Goal: Task Accomplishment & Management: Use online tool/utility

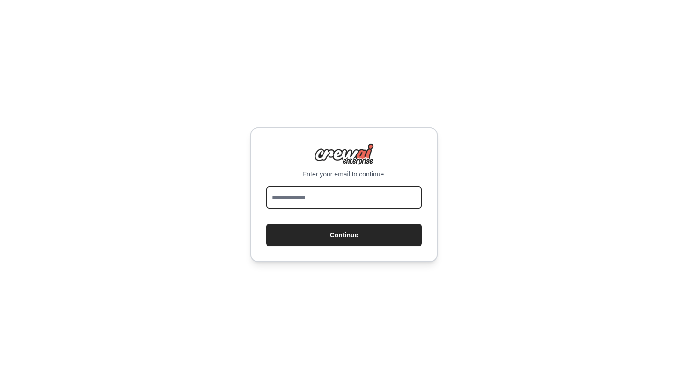
click at [293, 203] on input "email" at bounding box center [343, 197] width 155 height 22
type input "**********"
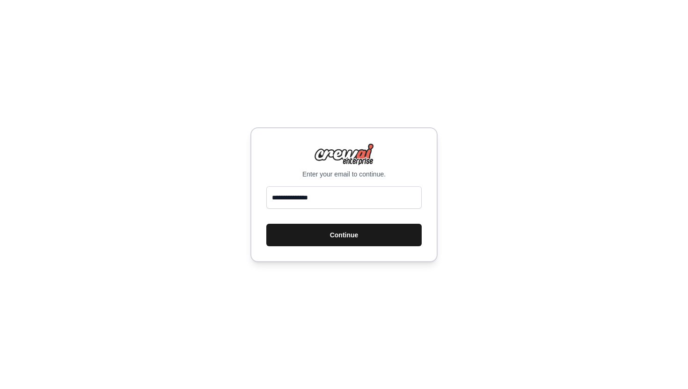
click at [326, 231] on button "Continue" at bounding box center [343, 235] width 155 height 22
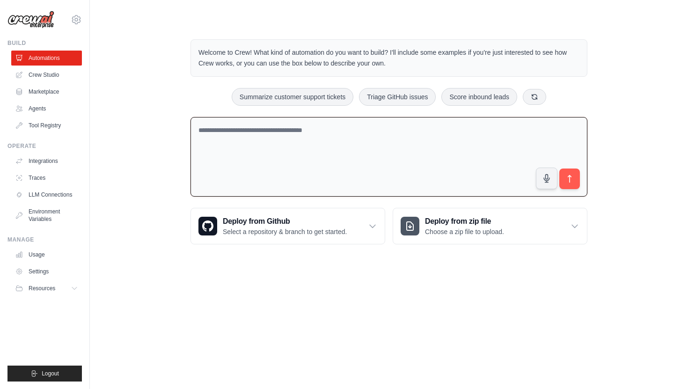
click at [228, 133] on textarea at bounding box center [389, 157] width 397 height 80
click at [39, 78] on link "Crew Studio" at bounding box center [47, 74] width 71 height 15
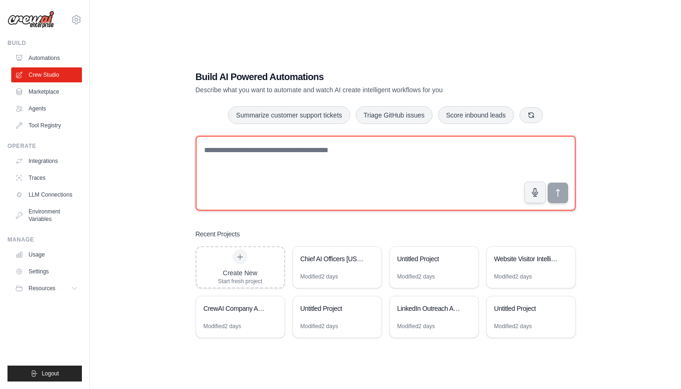
click at [219, 147] on textarea at bounding box center [386, 173] width 380 height 75
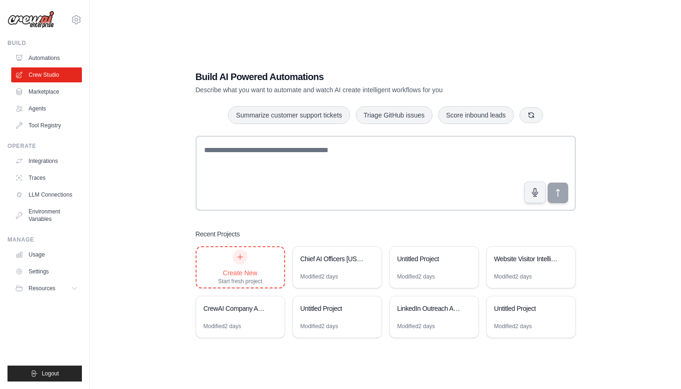
click at [240, 257] on icon at bounding box center [240, 256] width 5 height 5
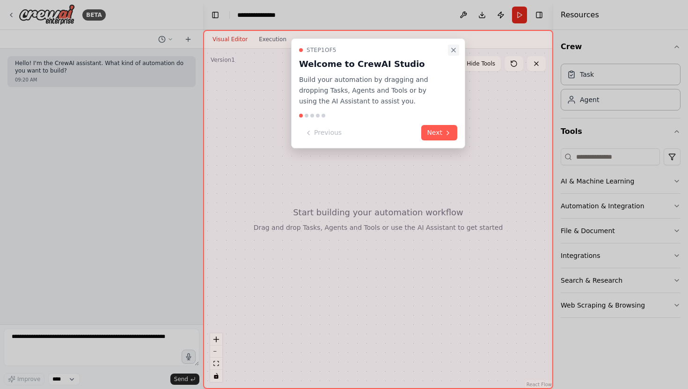
click at [453, 46] on button "Close walkthrough" at bounding box center [453, 49] width 11 height 11
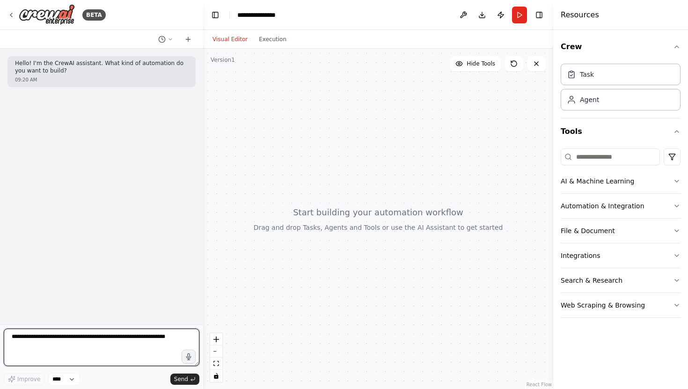
click at [51, 339] on textarea at bounding box center [102, 347] width 196 height 37
paste textarea "**********"
type textarea "**********"
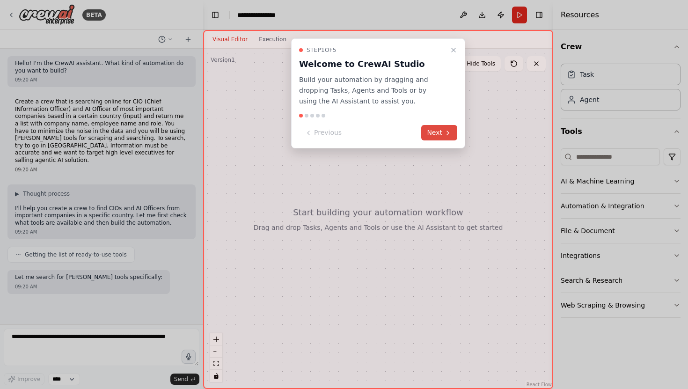
scroll to position [17, 0]
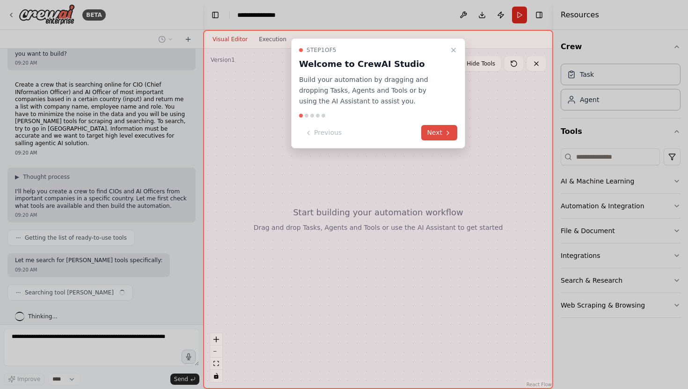
click at [444, 129] on icon at bounding box center [447, 132] width 7 height 7
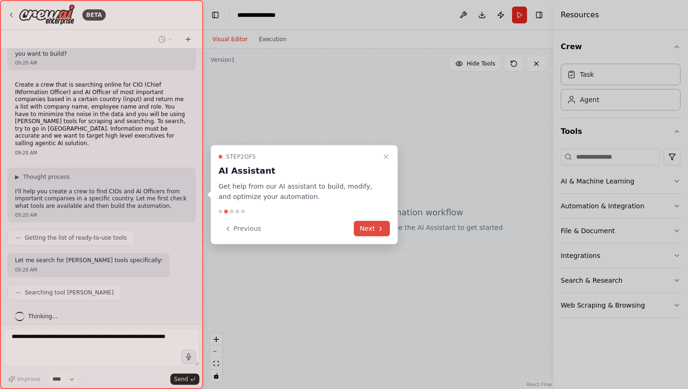
click at [376, 227] on button "Next" at bounding box center [372, 228] width 36 height 15
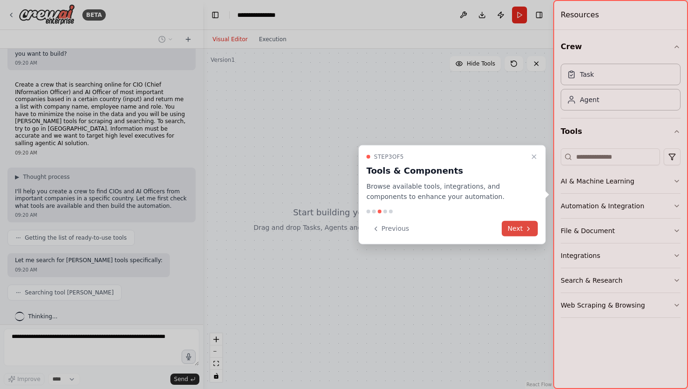
click at [520, 226] on button "Next" at bounding box center [520, 228] width 36 height 15
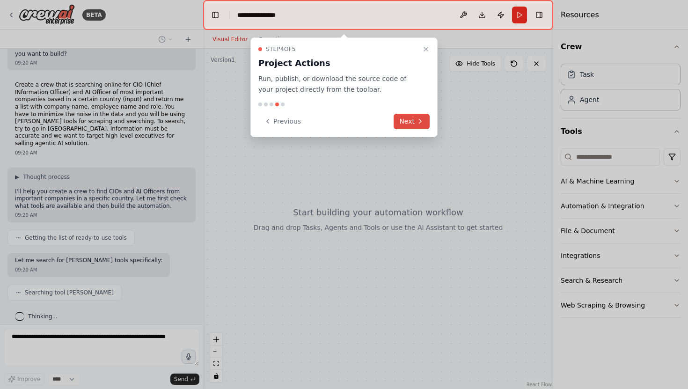
click at [416, 118] on button "Next" at bounding box center [412, 121] width 36 height 15
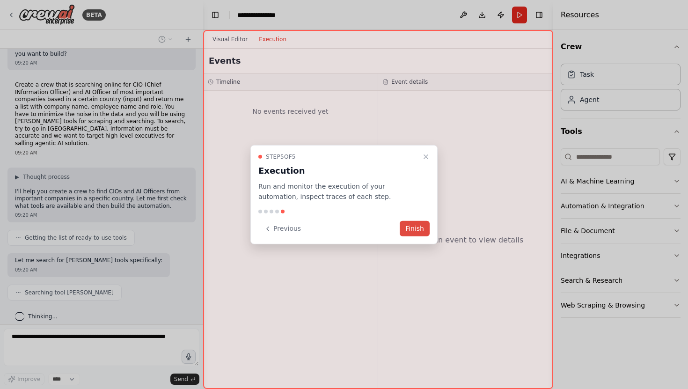
click at [420, 227] on button "Finish" at bounding box center [415, 228] width 30 height 15
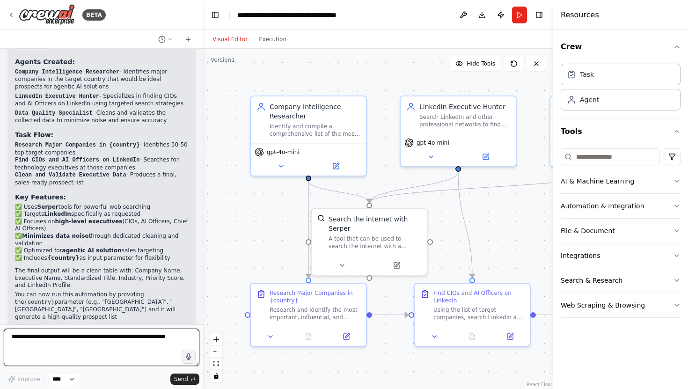
scroll to position [707, 0]
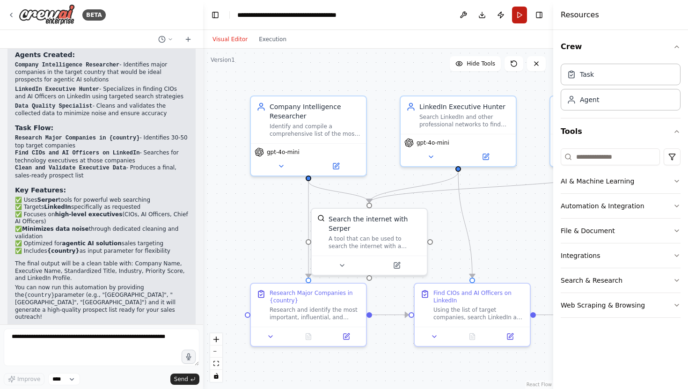
click at [519, 16] on button "Run" at bounding box center [519, 15] width 15 height 17
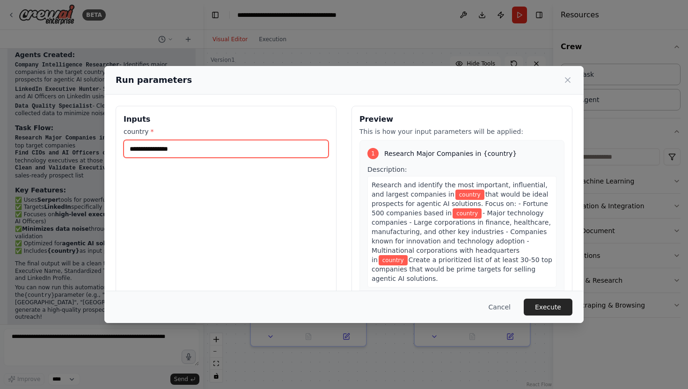
click at [170, 151] on input "country *" at bounding box center [226, 149] width 205 height 18
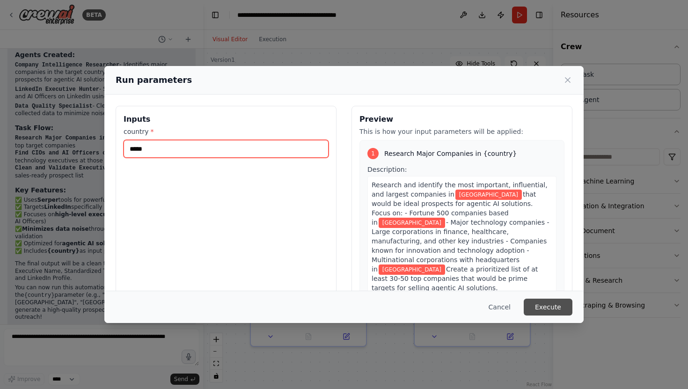
type input "*****"
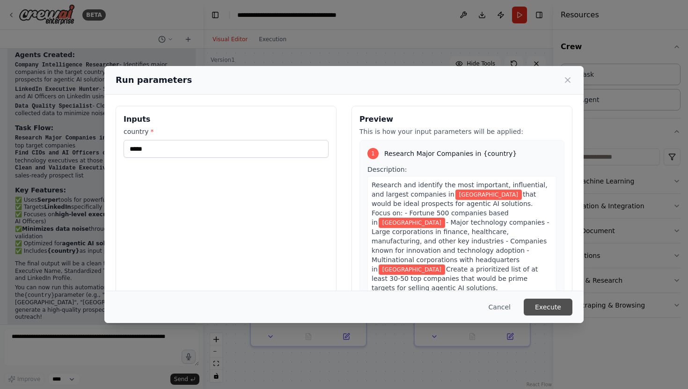
click at [545, 306] on button "Execute" at bounding box center [548, 307] width 49 height 17
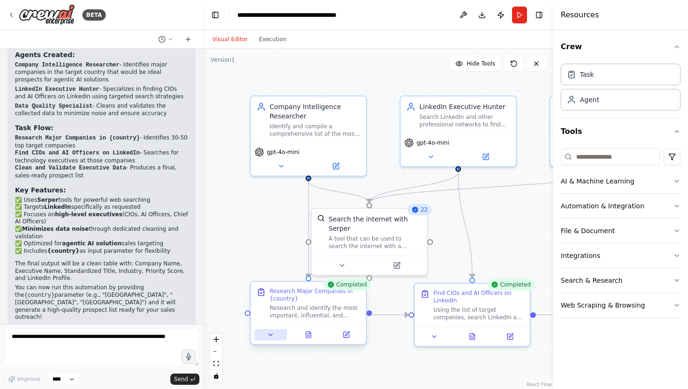
click at [274, 335] on icon at bounding box center [270, 334] width 7 height 7
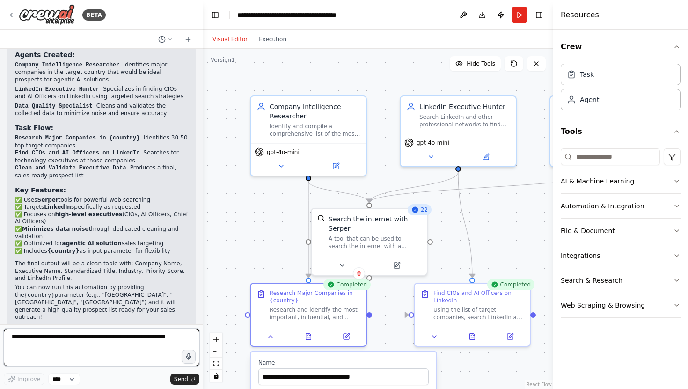
click at [59, 358] on textarea at bounding box center [102, 347] width 196 height 37
click at [519, 15] on button "Run" at bounding box center [519, 15] width 15 height 17
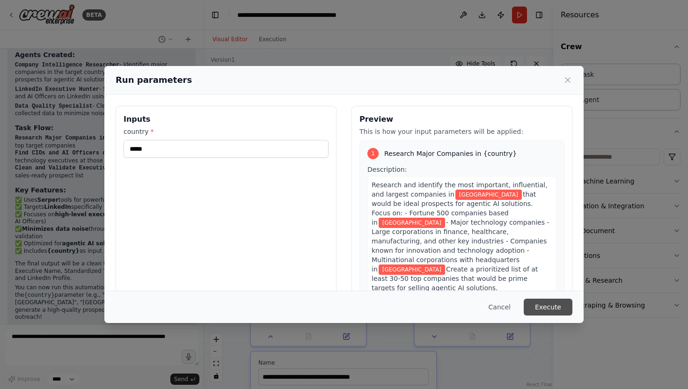
click at [543, 305] on button "Execute" at bounding box center [548, 307] width 49 height 17
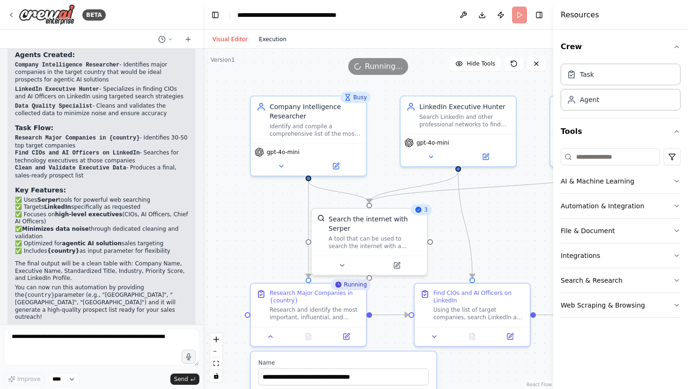
click at [271, 34] on button "Execution" at bounding box center [272, 39] width 39 height 11
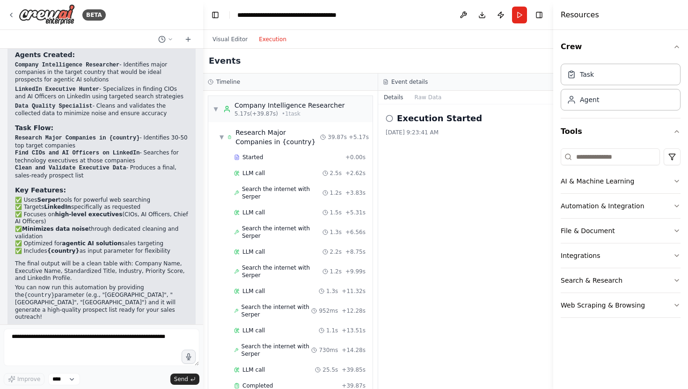
scroll to position [1995, 0]
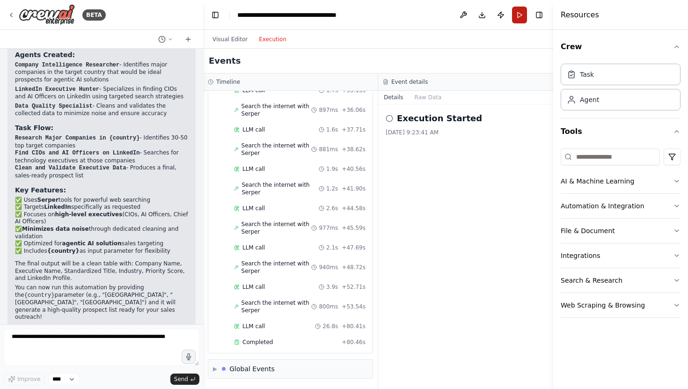
click at [518, 14] on button "Run" at bounding box center [519, 15] width 15 height 17
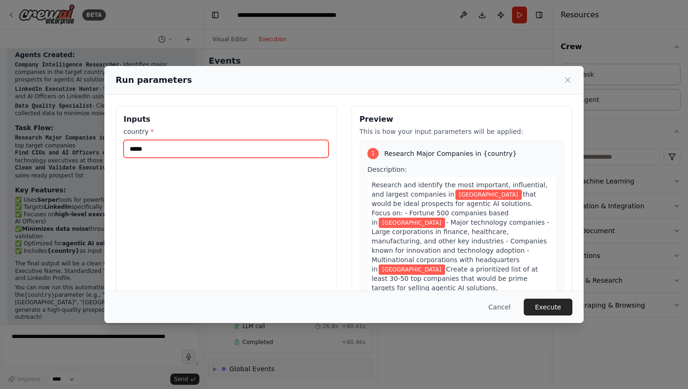
drag, startPoint x: 165, startPoint y: 147, endPoint x: 109, endPoint y: 150, distance: 56.7
click at [109, 150] on div "Inputs country * ***** Preview This is how your input parameters will be applie…" at bounding box center [343, 217] width 479 height 244
type input "*****"
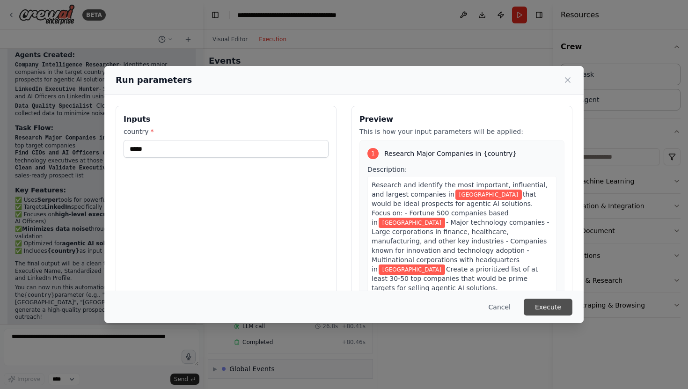
click at [545, 310] on button "Execute" at bounding box center [548, 307] width 49 height 17
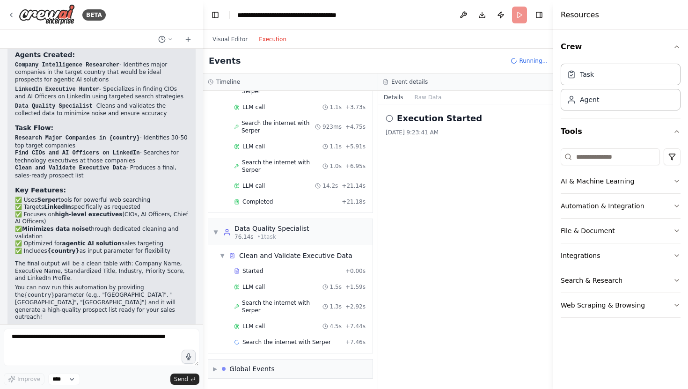
scroll to position [318, 0]
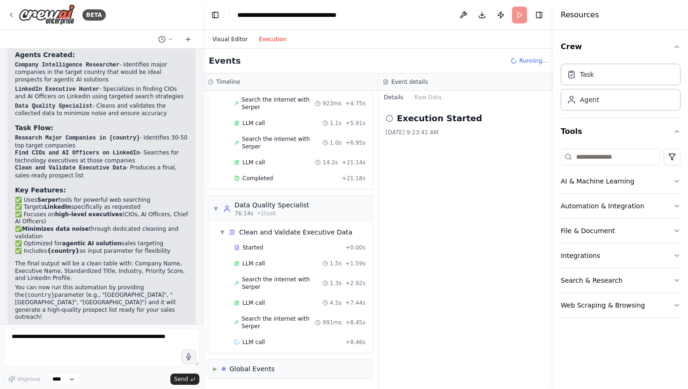
click at [229, 34] on button "Visual Editor" at bounding box center [230, 39] width 46 height 11
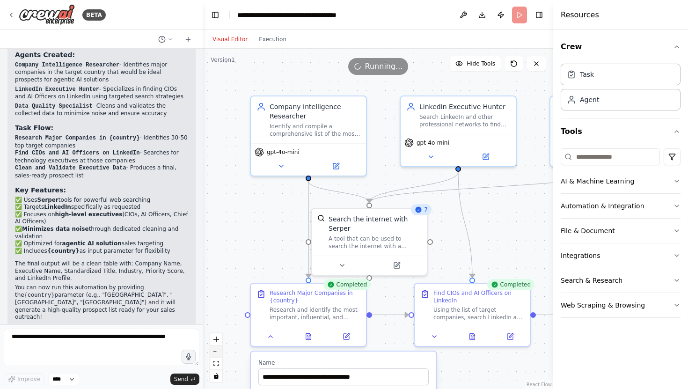
click at [213, 353] on button "zoom out" at bounding box center [216, 352] width 12 height 12
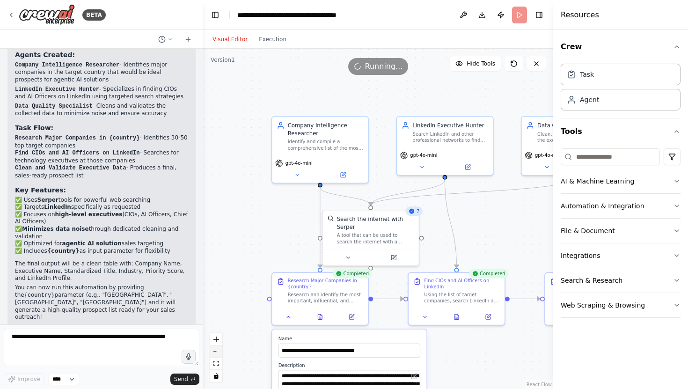
click at [213, 353] on button "zoom out" at bounding box center [216, 352] width 12 height 12
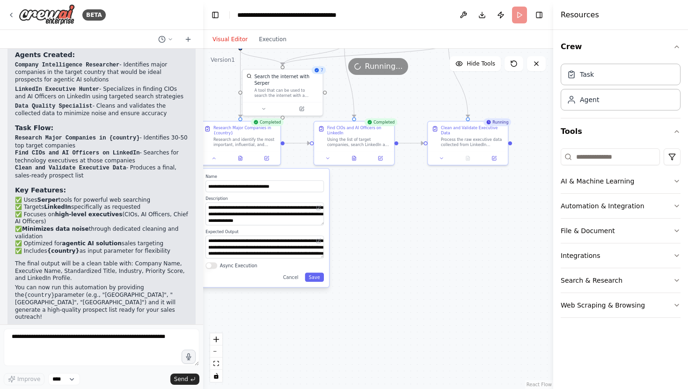
drag, startPoint x: 259, startPoint y: 310, endPoint x: 170, endPoint y: 168, distance: 168.1
click at [170, 168] on div "BETA Hello! I'm the CrewAI assistant. What kind of automation do you want to bu…" at bounding box center [344, 194] width 688 height 389
click at [380, 160] on button at bounding box center [380, 157] width 22 height 8
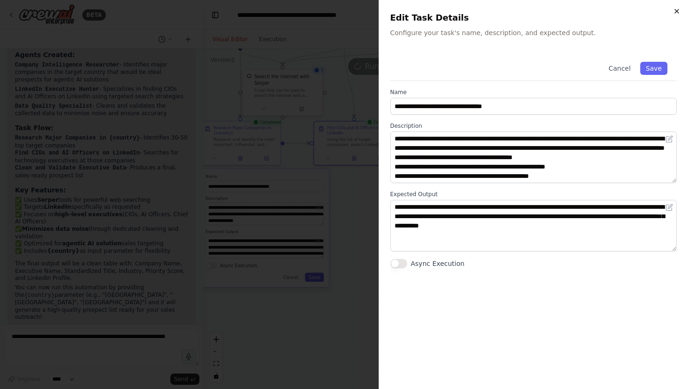
click at [675, 9] on icon "button" at bounding box center [677, 11] width 4 height 4
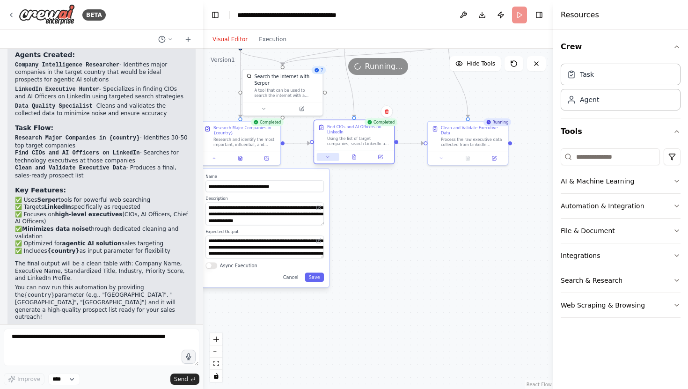
click at [328, 159] on icon at bounding box center [327, 157] width 5 height 5
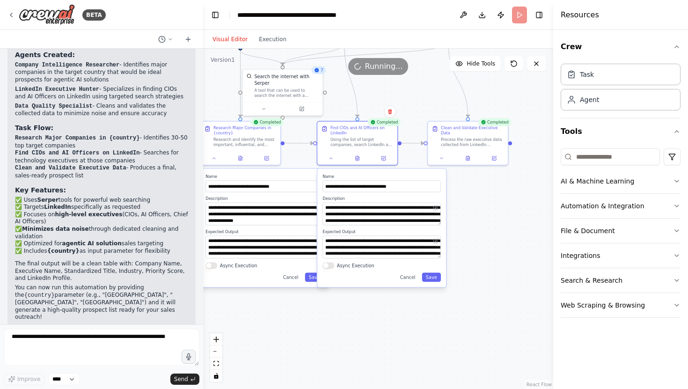
click at [465, 212] on div ".deletable-edge-delete-btn { width: 20px; height: 20px; border: 0px solid #ffff…" at bounding box center [378, 219] width 350 height 340
click at [441, 387] on div ".deletable-edge-delete-btn { width: 20px; height: 20px; border: 0px solid #ffff…" at bounding box center [378, 219] width 350 height 340
click at [489, 279] on div ".deletable-edge-delete-btn { width: 20px; height: 20px; border: 0px solid #ffff…" at bounding box center [378, 219] width 350 height 340
click at [427, 280] on button "Save" at bounding box center [431, 277] width 19 height 9
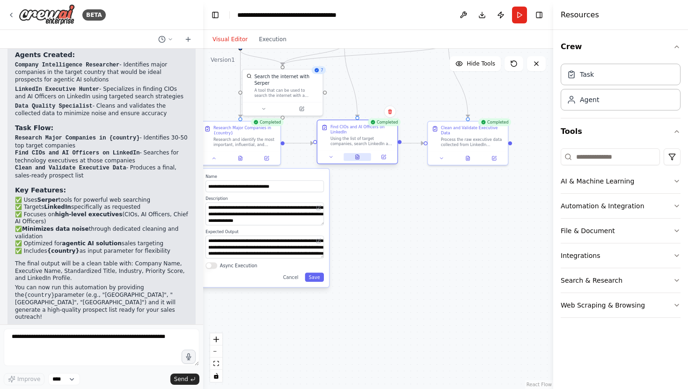
click at [358, 160] on button at bounding box center [358, 157] width 28 height 8
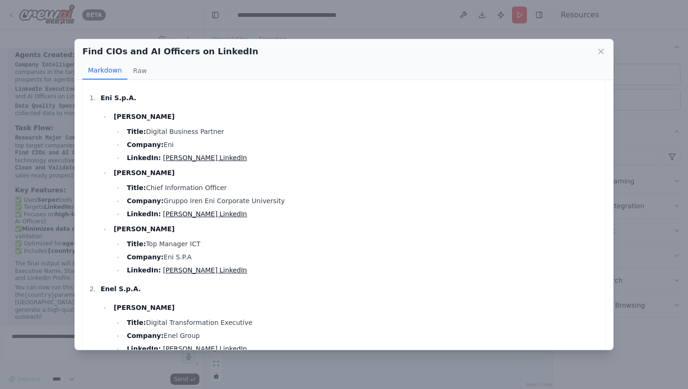
scroll to position [0, 0]
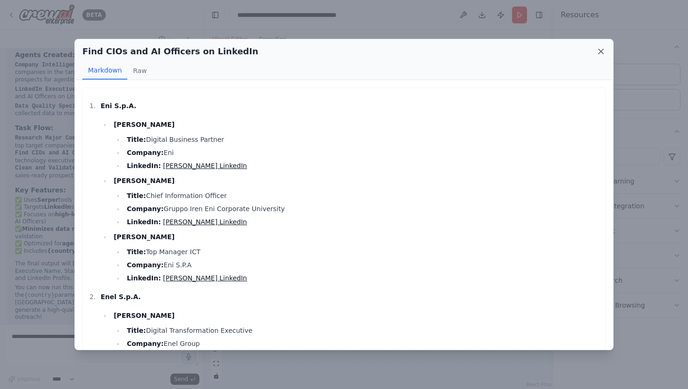
click at [603, 48] on icon at bounding box center [600, 51] width 9 height 9
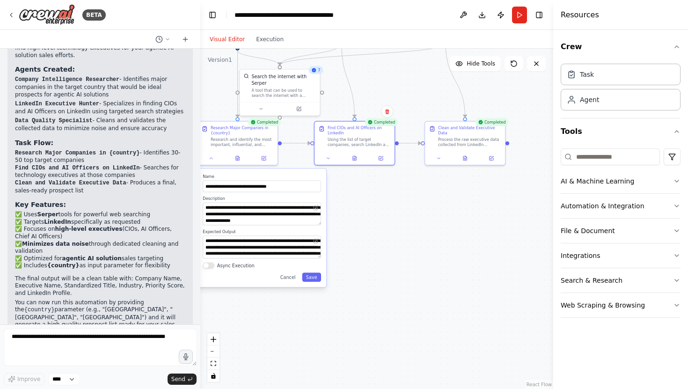
scroll to position [714, 0]
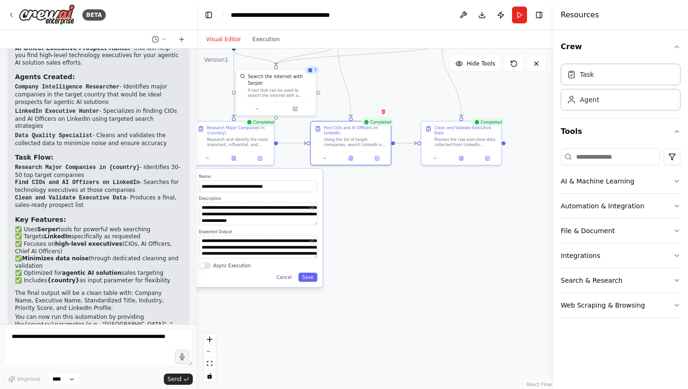
drag, startPoint x: 201, startPoint y: 303, endPoint x: 197, endPoint y: 83, distance: 220.6
click at [197, 83] on div "BETA Hello! I'm the CrewAI assistant. What kind of automation do you want to bu…" at bounding box center [344, 194] width 688 height 389
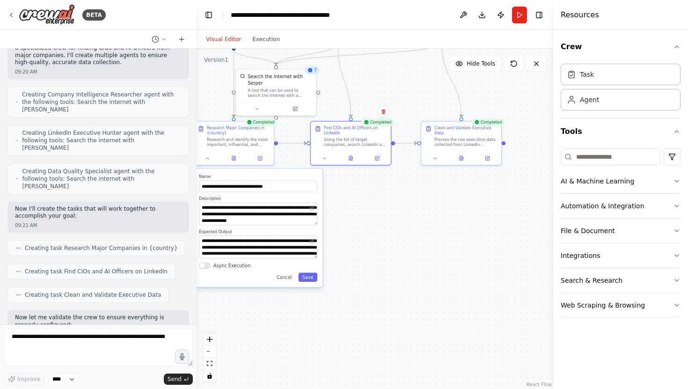
scroll to position [0, 0]
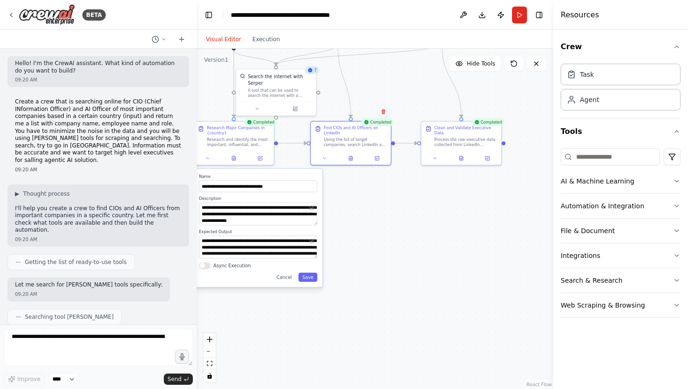
click at [82, 109] on p "Create a crew that is searching online for CIO (Chief INformation Officer) and …" at bounding box center [98, 131] width 167 height 66
click at [104, 111] on p "Create a crew that is searching online for CIO (Chief INformation Officer) and …" at bounding box center [98, 131] width 167 height 66
click at [88, 110] on p "Create a crew that is searching online for CIO (Chief INformation Officer) and …" at bounding box center [98, 131] width 167 height 66
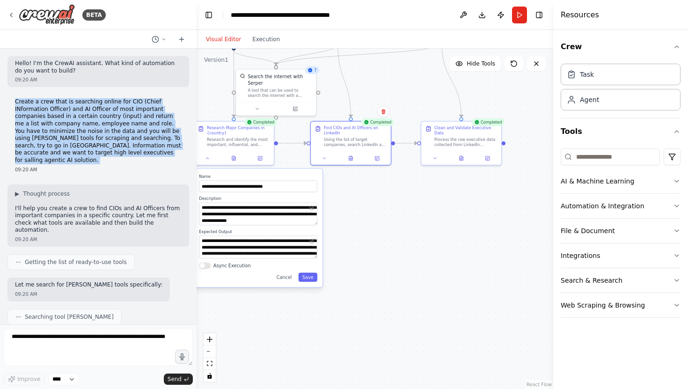
click at [88, 110] on p "Create a crew that is searching online for CIO (Chief INformation Officer) and …" at bounding box center [98, 131] width 167 height 66
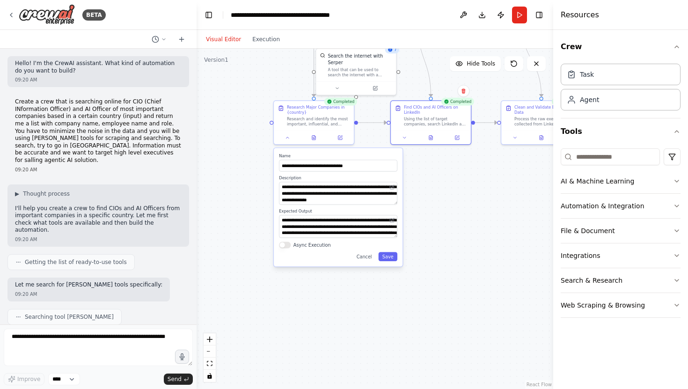
drag, startPoint x: 391, startPoint y: 363, endPoint x: 458, endPoint y: 347, distance: 68.8
click at [458, 347] on div ".deletable-edge-delete-btn { width: 20px; height: 20px; border: 0px solid #ffff…" at bounding box center [375, 219] width 357 height 340
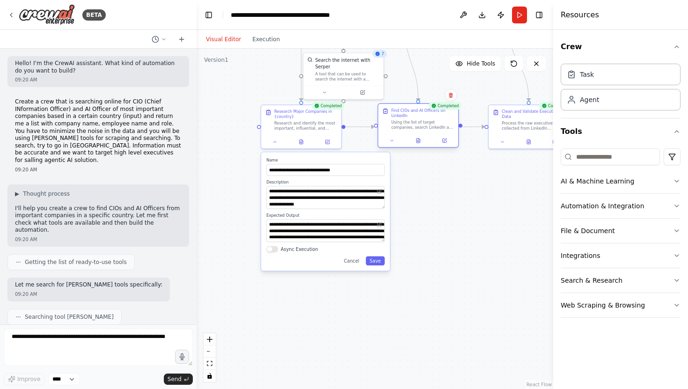
click at [420, 145] on div at bounding box center [418, 140] width 80 height 13
click at [419, 143] on button at bounding box center [419, 141] width 28 height 8
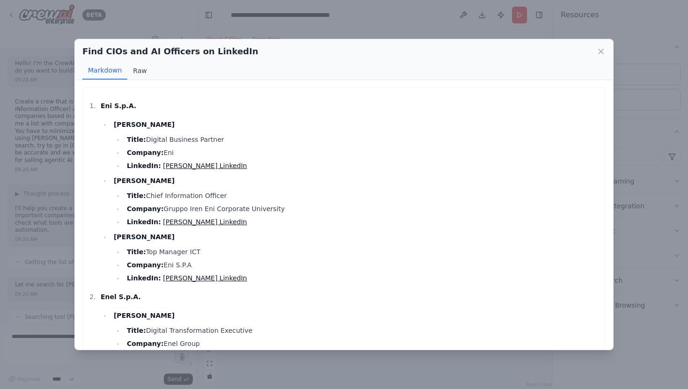
click at [137, 71] on button "Raw" at bounding box center [139, 71] width 25 height 18
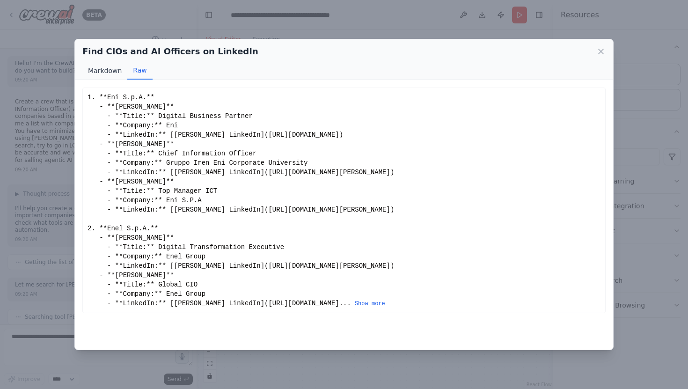
click at [104, 68] on button "Markdown" at bounding box center [104, 71] width 45 height 18
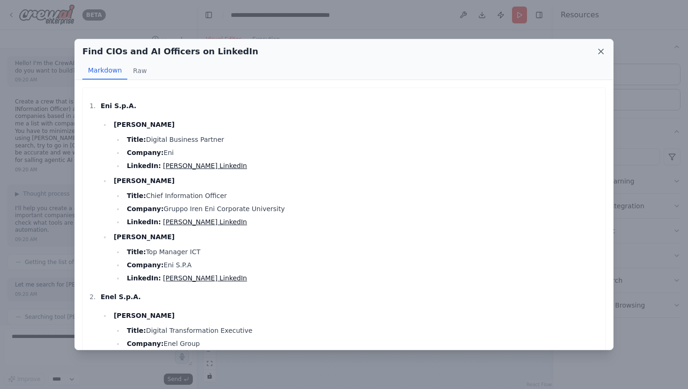
click at [600, 50] on icon at bounding box center [601, 51] width 5 height 5
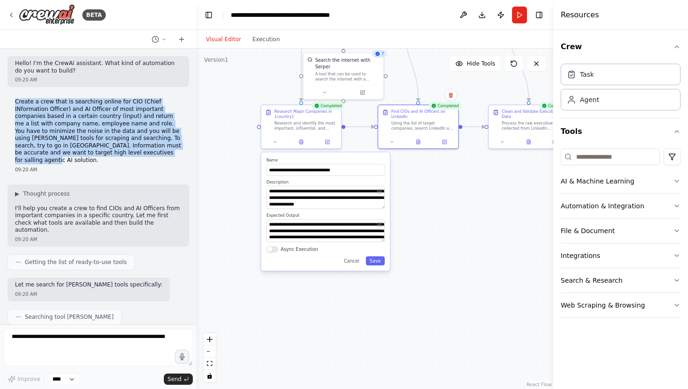
drag, startPoint x: 170, startPoint y: 154, endPoint x: 15, endPoint y: 103, distance: 163.8
click at [15, 103] on p "Create a crew that is searching online for CIO (Chief INformation Officer) and …" at bounding box center [98, 131] width 167 height 66
copy p "Create a crew that is searching online for CIO (Chief INformation Officer) and …"
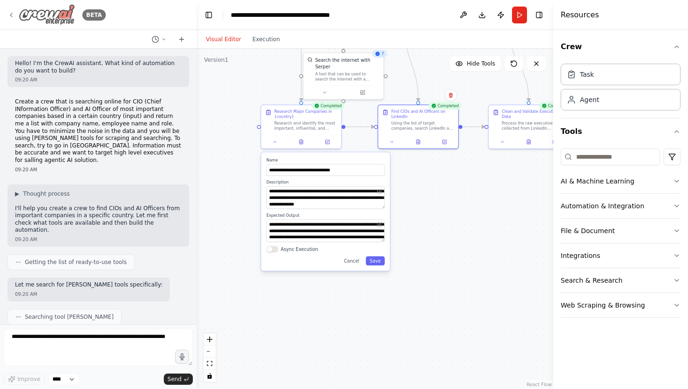
click at [15, 11] on icon at bounding box center [10, 14] width 7 height 7
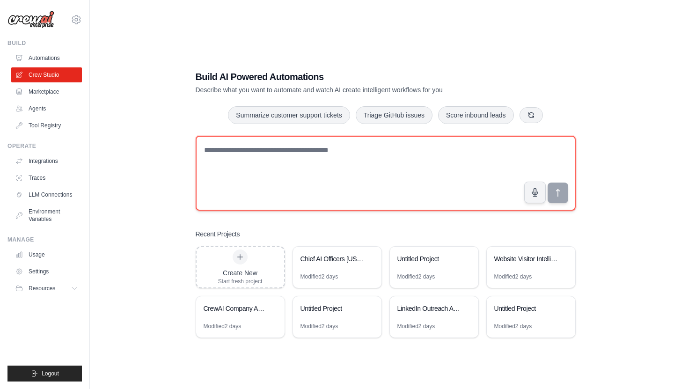
click at [231, 156] on textarea at bounding box center [386, 173] width 380 height 75
paste textarea "**********"
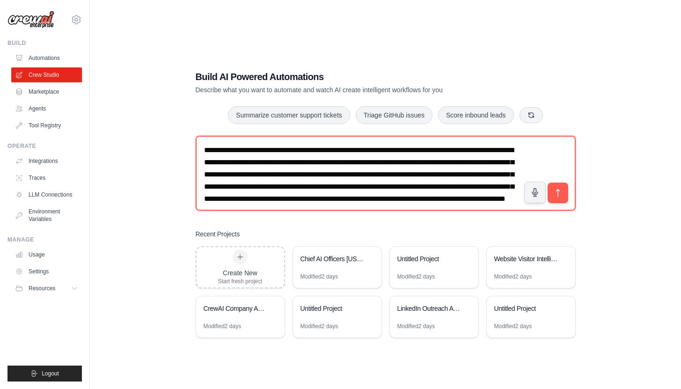
scroll to position [18, 0]
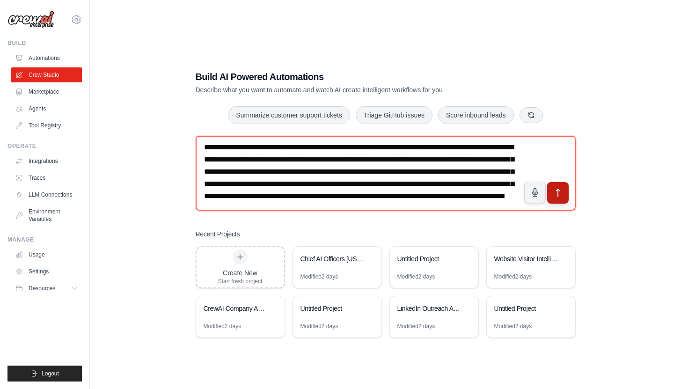
type textarea "**********"
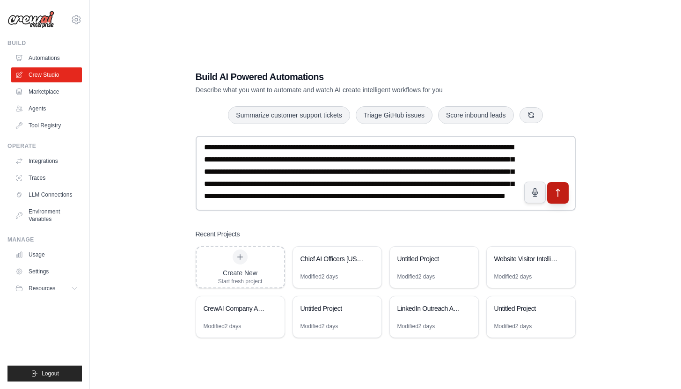
click at [555, 194] on icon "submit" at bounding box center [558, 193] width 10 height 10
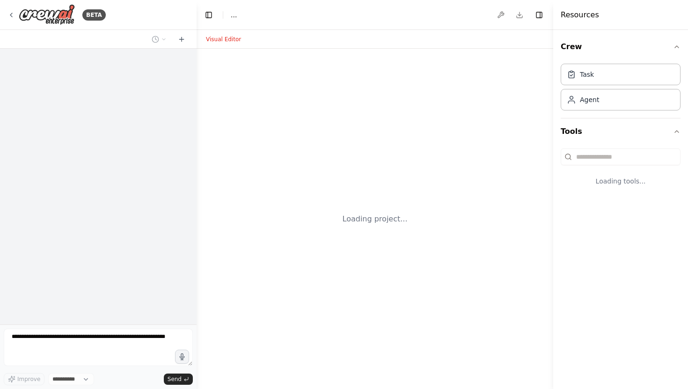
select select "****"
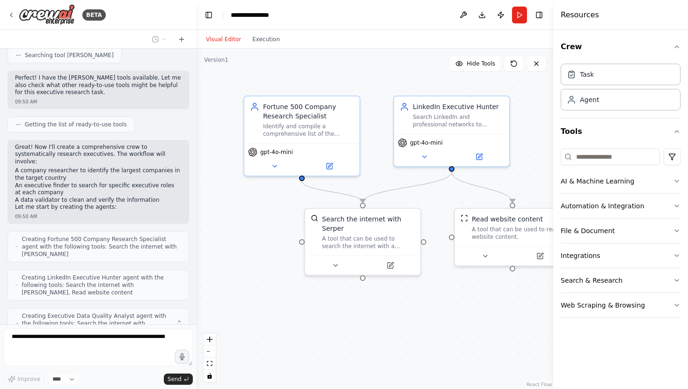
scroll to position [214, 0]
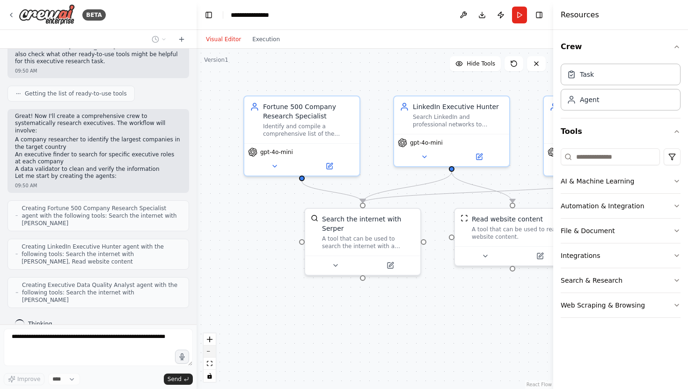
click at [212, 350] on button "zoom out" at bounding box center [210, 352] width 12 height 12
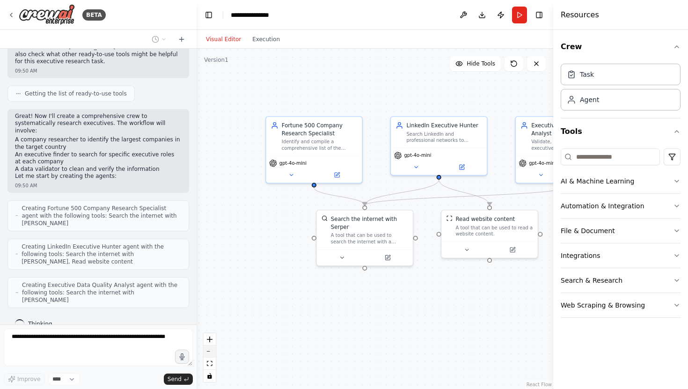
click at [212, 350] on button "zoom out" at bounding box center [210, 352] width 12 height 12
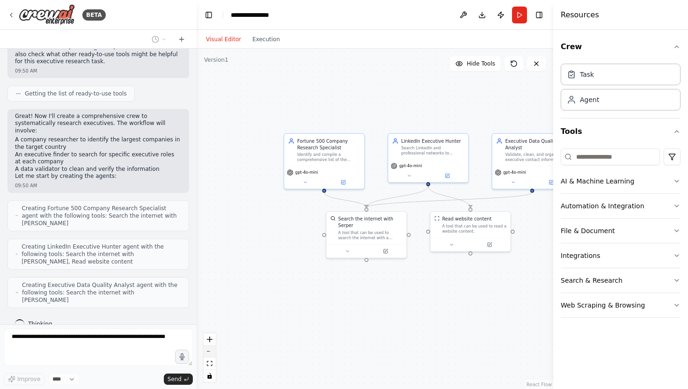
click at [212, 350] on button "zoom out" at bounding box center [210, 352] width 12 height 12
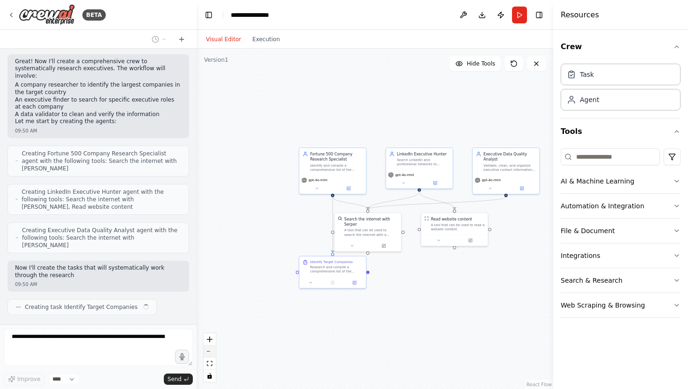
scroll to position [276, 0]
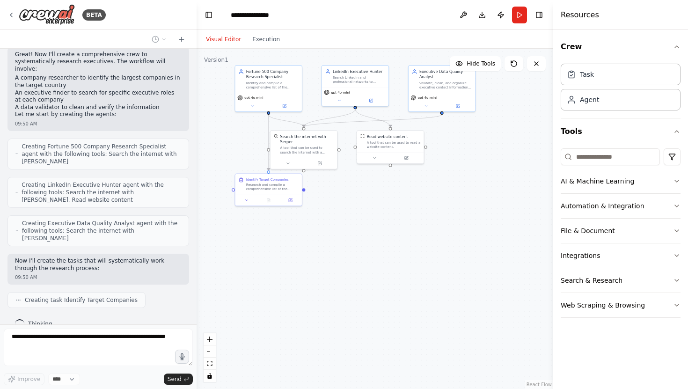
drag, startPoint x: 307, startPoint y: 333, endPoint x: 243, endPoint y: 251, distance: 104.4
click at [243, 251] on div ".deletable-edge-delete-btn { width: 20px; height: 20px; border: 0px solid #ffff…" at bounding box center [375, 219] width 357 height 340
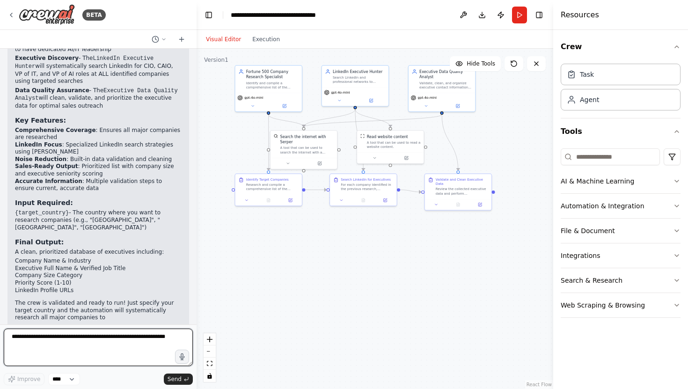
scroll to position [804, 0]
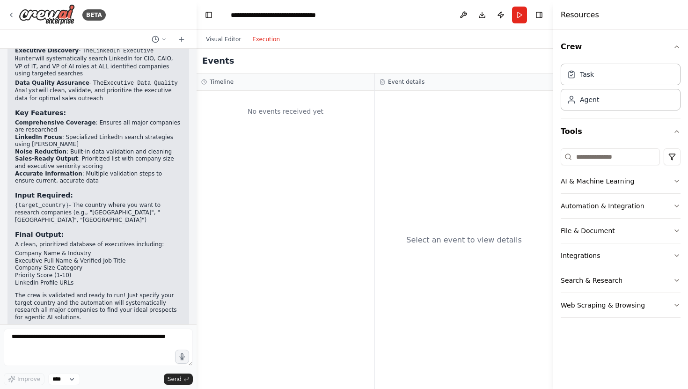
click at [275, 37] on button "Execution" at bounding box center [266, 39] width 39 height 11
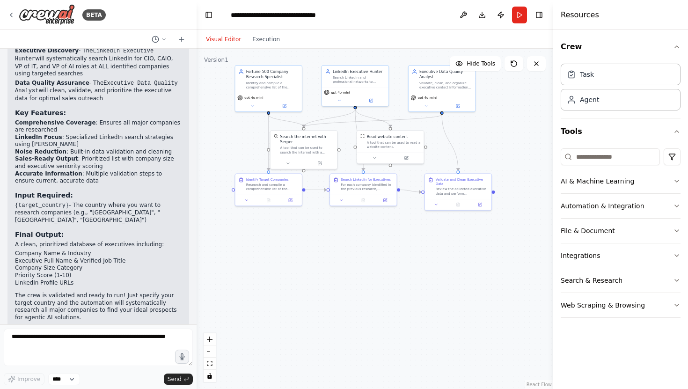
click at [228, 36] on button "Visual Editor" at bounding box center [223, 39] width 46 height 11
click at [280, 178] on div "Identify Target Companies" at bounding box center [267, 178] width 43 height 4
click at [289, 255] on div ".deletable-edge-delete-btn { width: 20px; height: 20px; border: 0px solid #ffff…" at bounding box center [375, 219] width 357 height 340
click at [293, 199] on button at bounding box center [290, 199] width 19 height 7
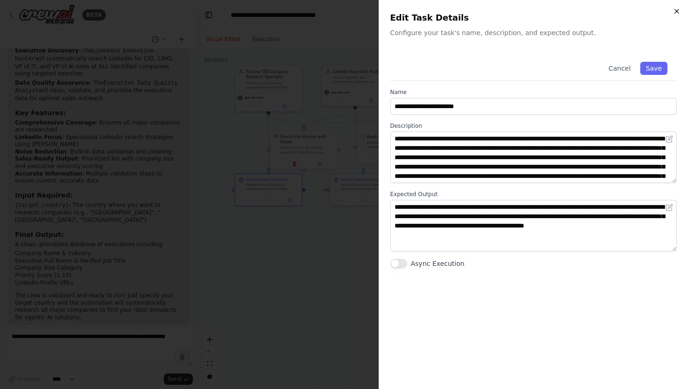
click at [679, 11] on icon "button" at bounding box center [676, 10] width 7 height 7
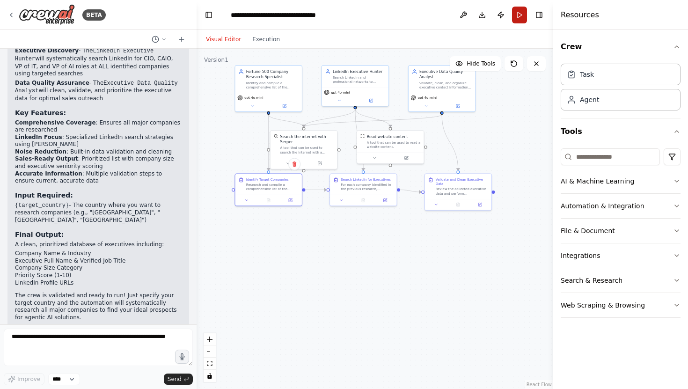
click at [519, 15] on button "Run" at bounding box center [519, 15] width 15 height 17
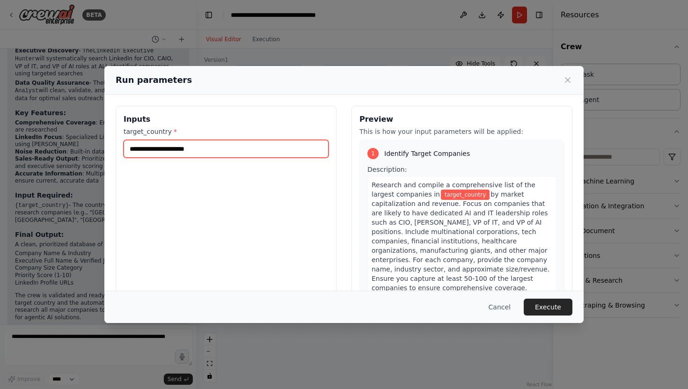
click at [143, 147] on input "target_country *" at bounding box center [226, 149] width 205 height 18
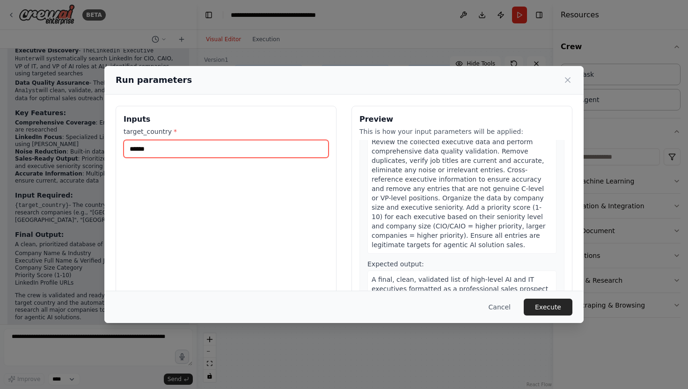
scroll to position [0, 0]
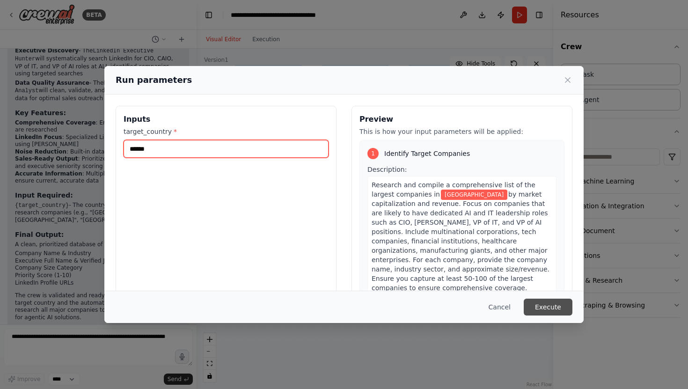
type input "******"
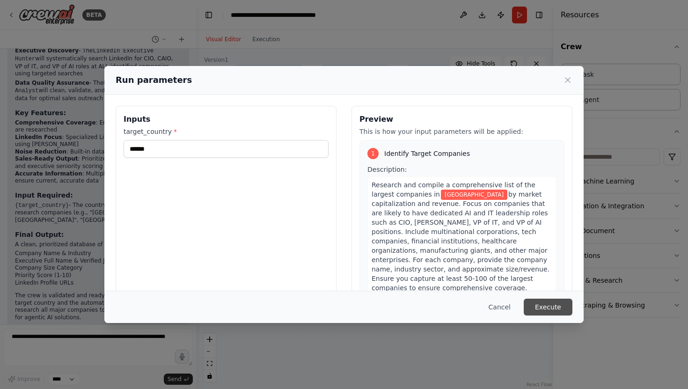
click at [556, 305] on button "Execute" at bounding box center [548, 307] width 49 height 17
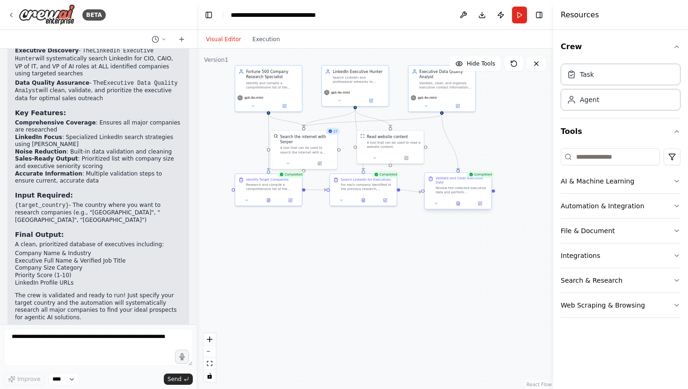
click at [480, 206] on div at bounding box center [458, 203] width 66 height 11
click at [480, 227] on div ".deletable-edge-delete-btn { width: 20px; height: 20px; border: 0px solid #ffff…" at bounding box center [375, 219] width 357 height 340
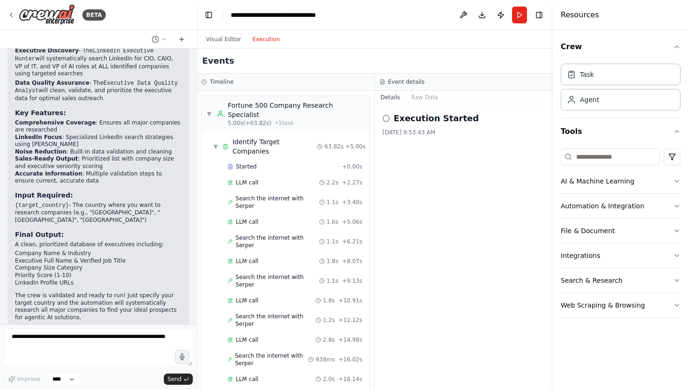
click at [258, 43] on button "Execution" at bounding box center [266, 39] width 39 height 11
click at [228, 41] on button "Visual Editor" at bounding box center [223, 39] width 46 height 11
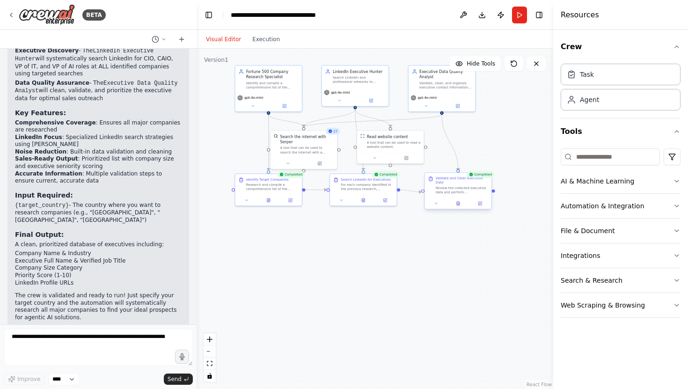
click at [459, 207] on div at bounding box center [458, 203] width 66 height 11
click at [459, 209] on div "Validate and Clean Executive Data Review the collected executive data and perfo…" at bounding box center [458, 190] width 68 height 37
click at [458, 203] on icon at bounding box center [458, 204] width 3 height 4
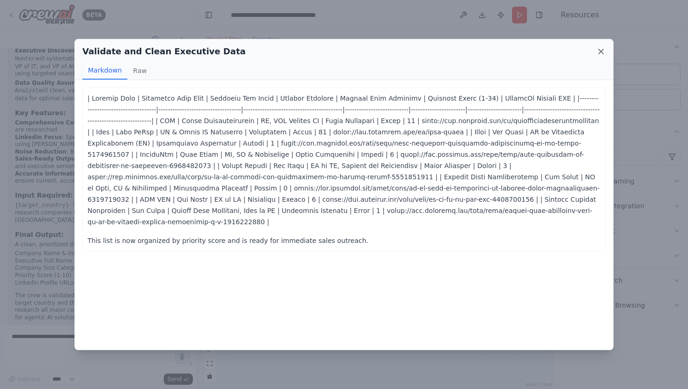
click at [599, 53] on icon at bounding box center [601, 51] width 5 height 5
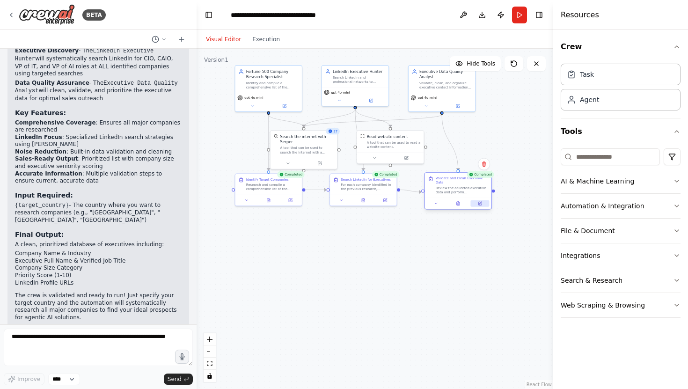
click at [480, 204] on icon at bounding box center [480, 203] width 2 height 2
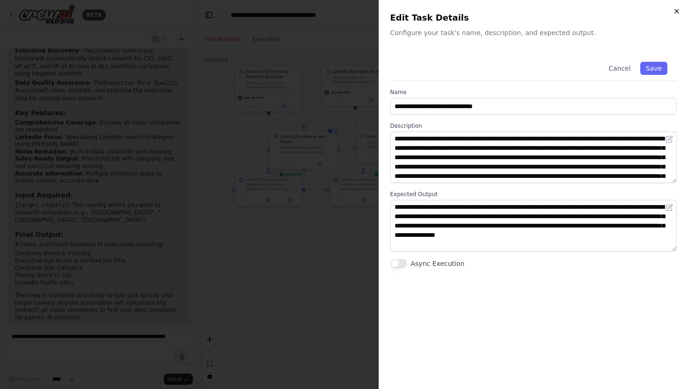
click at [679, 11] on icon "button" at bounding box center [676, 10] width 7 height 7
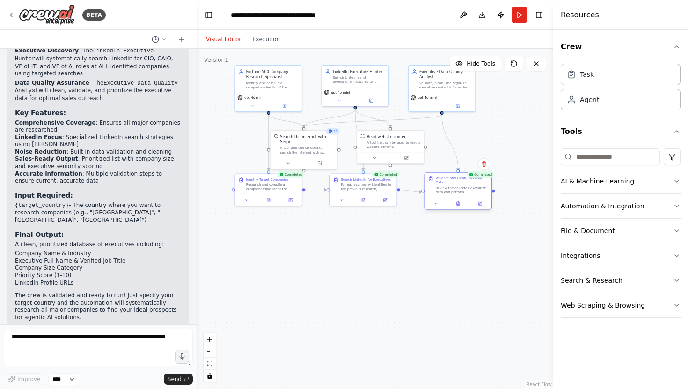
click at [439, 207] on div at bounding box center [458, 203] width 66 height 11
click at [435, 205] on icon at bounding box center [436, 203] width 4 height 4
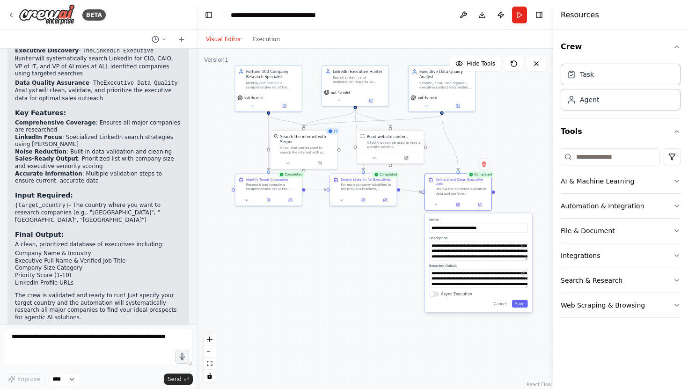
click at [497, 336] on div ".deletable-edge-delete-btn { width: 20px; height: 20px; border: 0px solid #ffff…" at bounding box center [375, 219] width 357 height 340
click at [363, 291] on div ".deletable-edge-delete-btn { width: 20px; height: 20px; border: 0px solid #ffff…" at bounding box center [375, 219] width 357 height 340
click at [502, 305] on button "Cancel" at bounding box center [500, 303] width 19 height 7
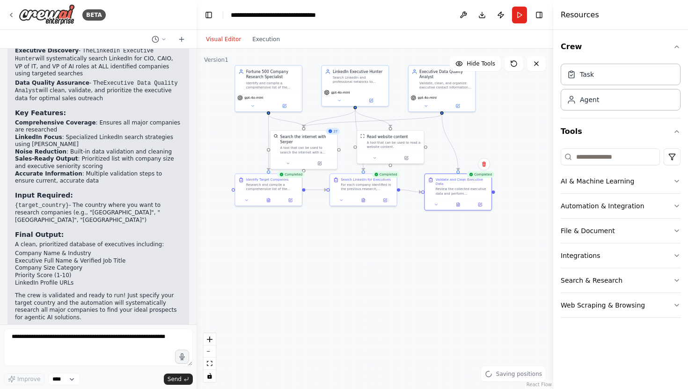
click at [489, 296] on div ".deletable-edge-delete-btn { width: 20px; height: 20px; border: 0px solid #ffff…" at bounding box center [375, 219] width 357 height 340
click at [273, 37] on button "Execution" at bounding box center [266, 39] width 39 height 11
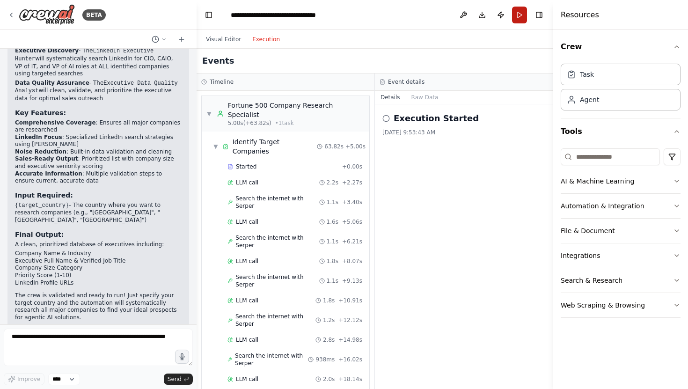
click at [518, 15] on button "Run" at bounding box center [519, 15] width 15 height 17
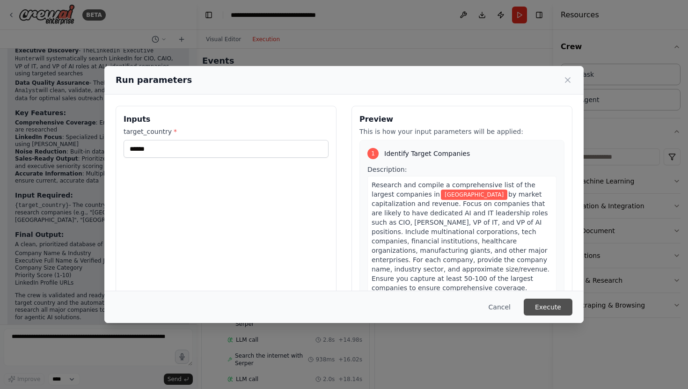
click at [547, 309] on button "Execute" at bounding box center [548, 307] width 49 height 17
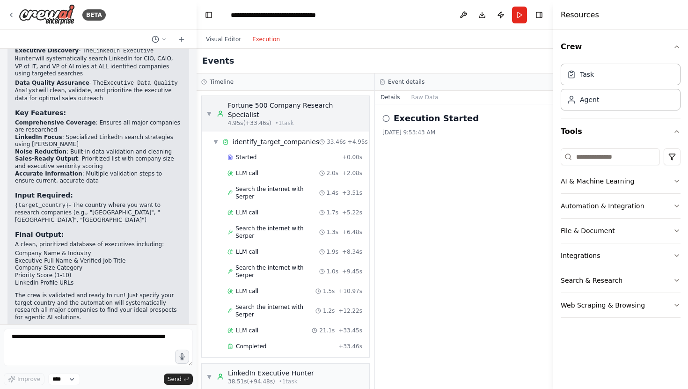
click at [331, 118] on div "Fortune 500 Company Research Specialist" at bounding box center [296, 110] width 137 height 19
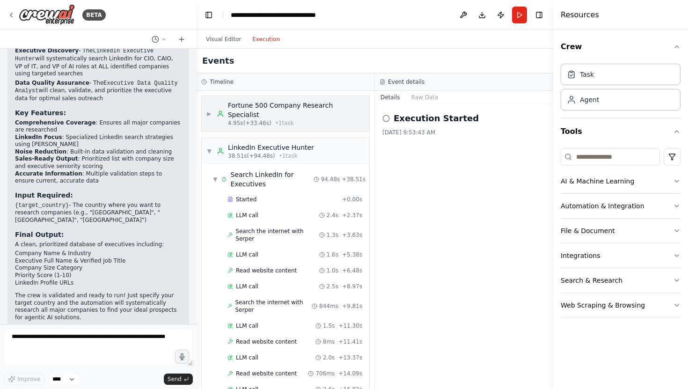
click at [331, 118] on div "Fortune 500 Company Research Specialist" at bounding box center [296, 110] width 137 height 19
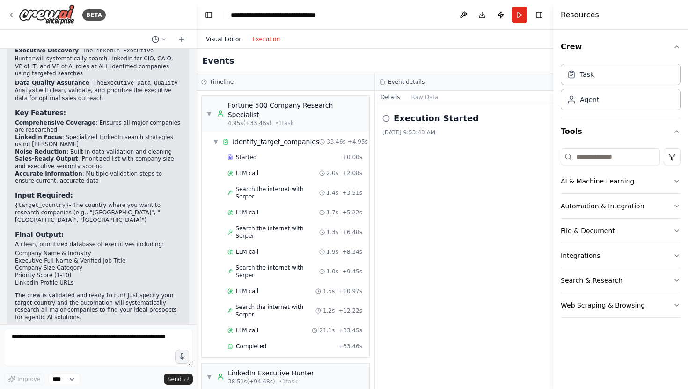
click at [221, 38] on button "Visual Editor" at bounding box center [223, 39] width 46 height 11
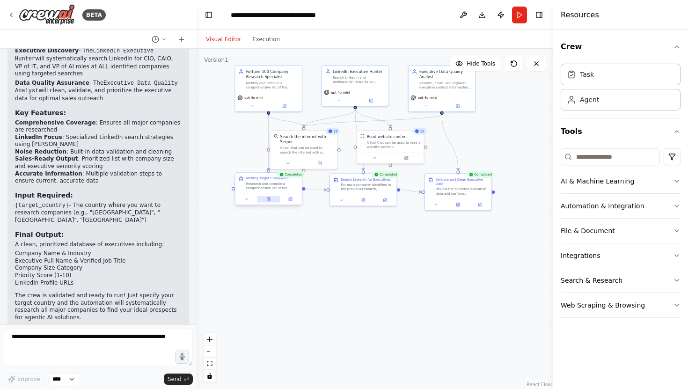
click at [268, 201] on icon at bounding box center [268, 200] width 3 height 4
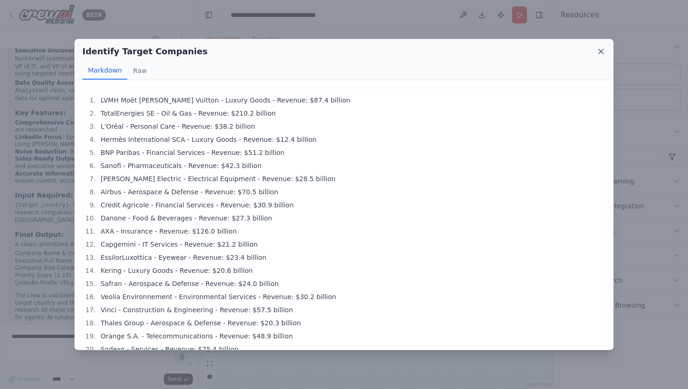
click at [600, 49] on icon at bounding box center [600, 51] width 9 height 9
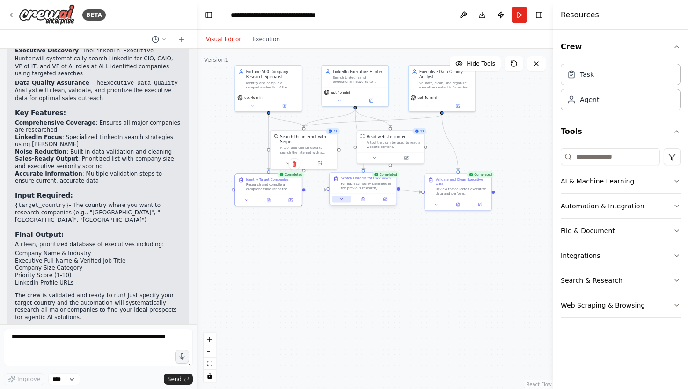
click at [342, 201] on icon at bounding box center [341, 199] width 4 height 4
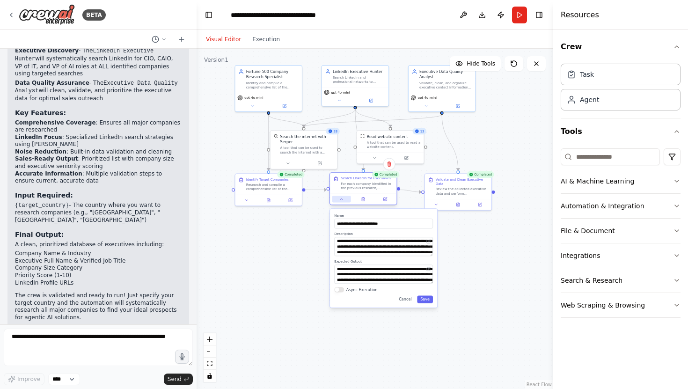
click at [342, 201] on icon at bounding box center [341, 199] width 4 height 4
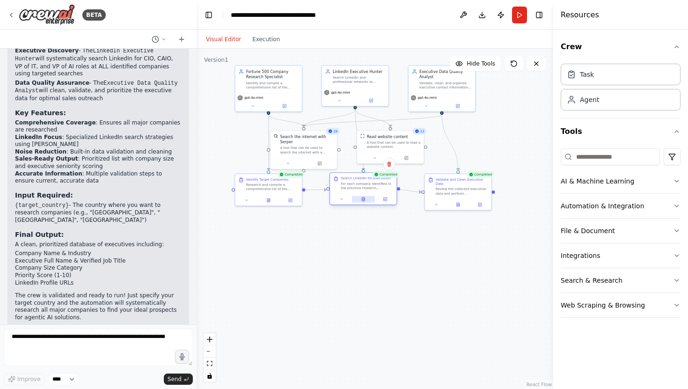
click at [363, 200] on icon at bounding box center [363, 200] width 1 height 0
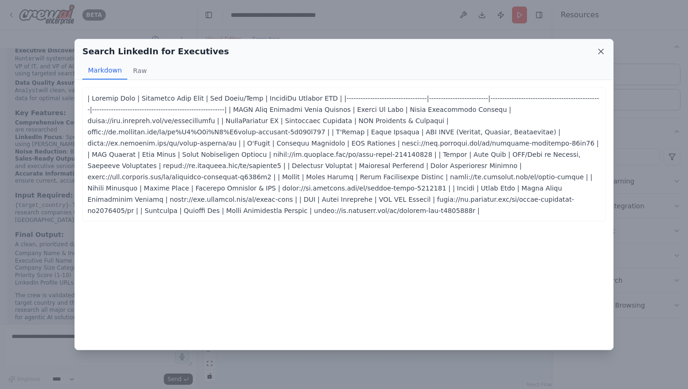
click at [600, 51] on icon at bounding box center [600, 51] width 9 height 9
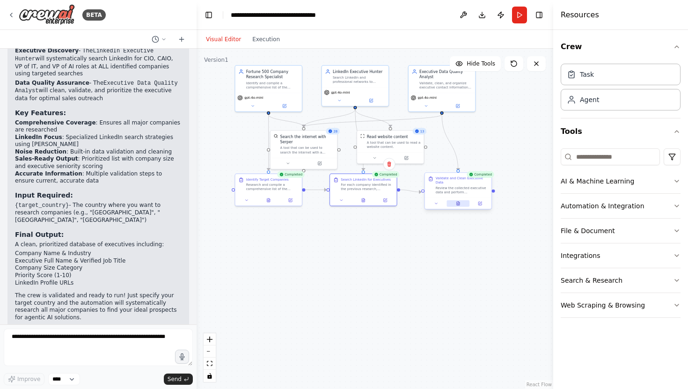
click at [459, 205] on icon at bounding box center [458, 204] width 3 height 4
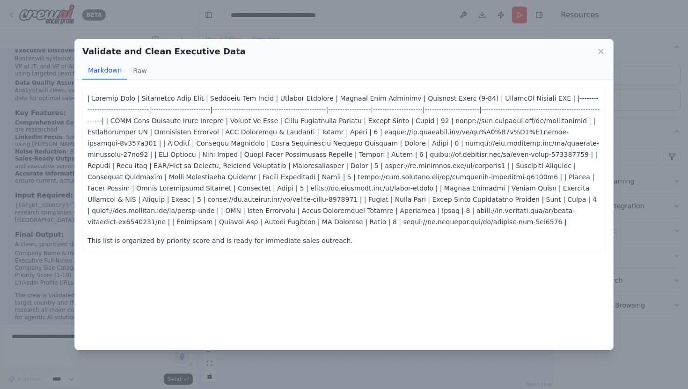
click at [599, 45] on div "Validate and Clean Executive Data" at bounding box center [343, 51] width 523 height 13
click at [600, 50] on icon at bounding box center [601, 51] width 5 height 5
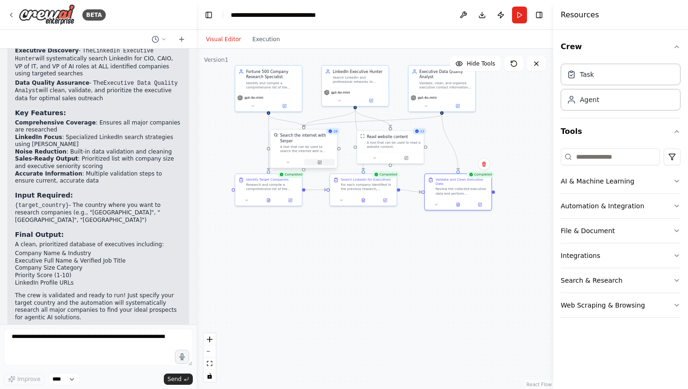
click at [320, 163] on icon at bounding box center [319, 162] width 3 height 3
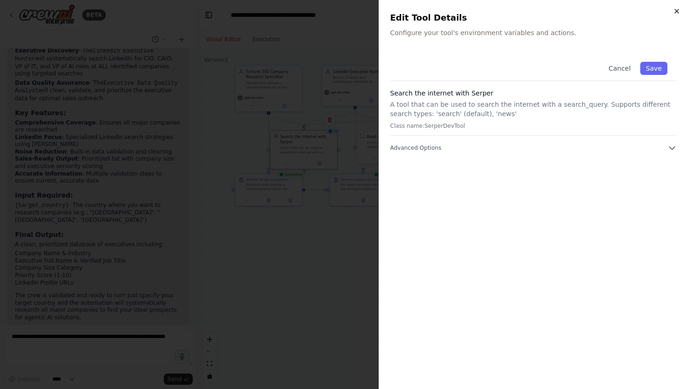
click at [678, 11] on icon "button" at bounding box center [676, 10] width 7 height 7
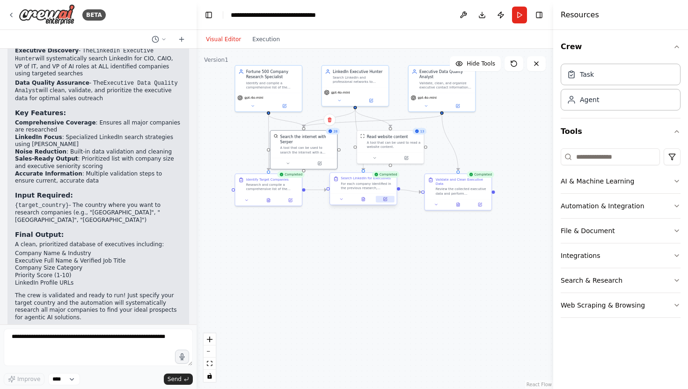
click at [386, 202] on button at bounding box center [385, 199] width 19 height 7
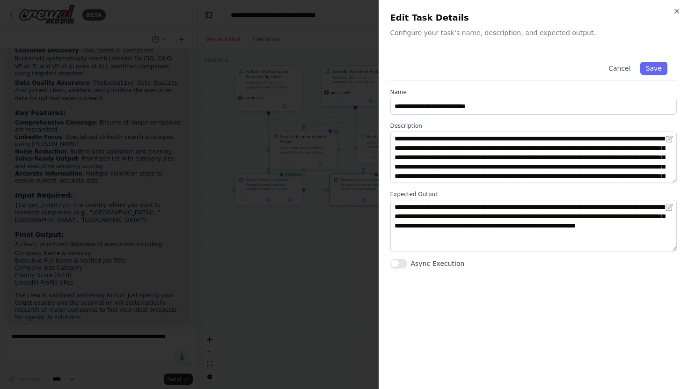
click at [677, 6] on div "**********" at bounding box center [534, 194] width 310 height 389
click at [676, 10] on icon "button" at bounding box center [677, 11] width 4 height 4
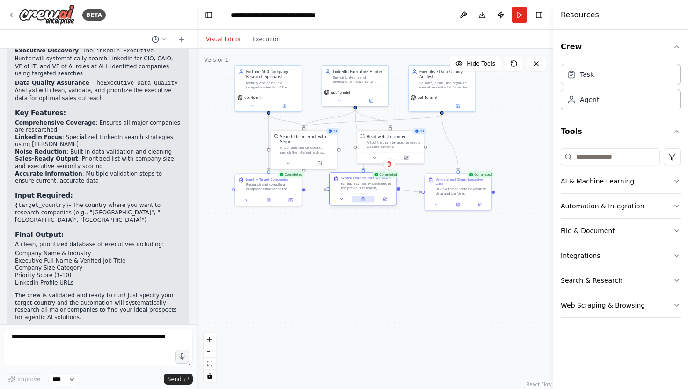
click at [364, 201] on button at bounding box center [363, 199] width 23 height 7
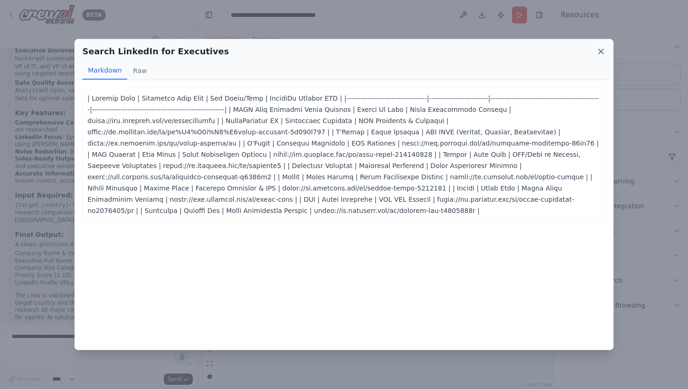
click at [603, 52] on icon at bounding box center [600, 51] width 9 height 9
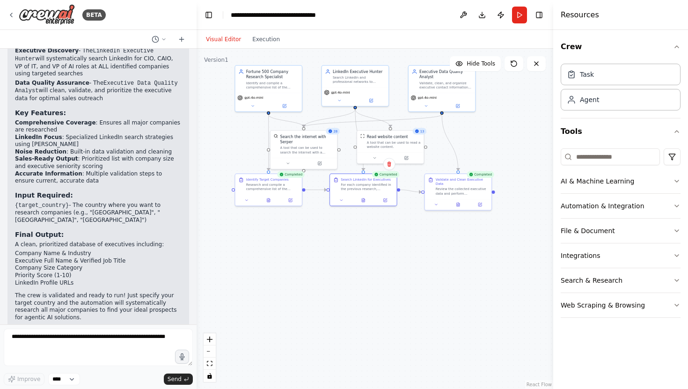
click at [194, 285] on div at bounding box center [195, 194] width 4 height 389
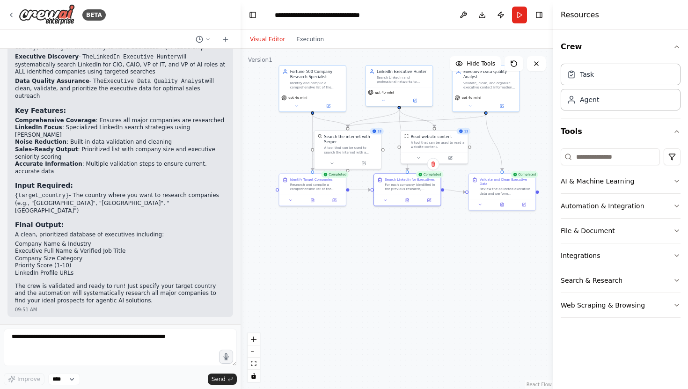
scroll to position [642, 0]
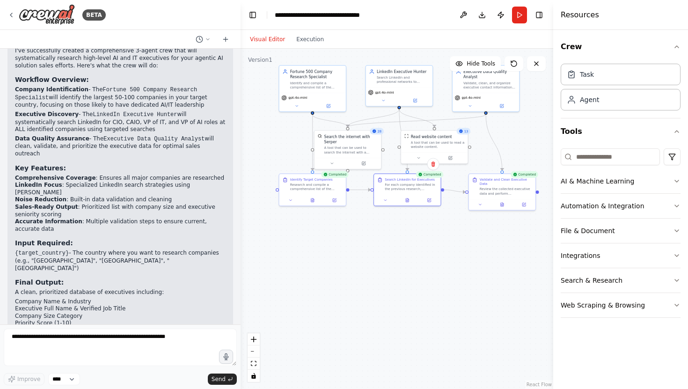
drag, startPoint x: 193, startPoint y: 285, endPoint x: 258, endPoint y: 153, distance: 146.6
click at [258, 153] on div "BETA Create a crew that will search online for CIO (Chief Information Officer),…" at bounding box center [344, 194] width 688 height 389
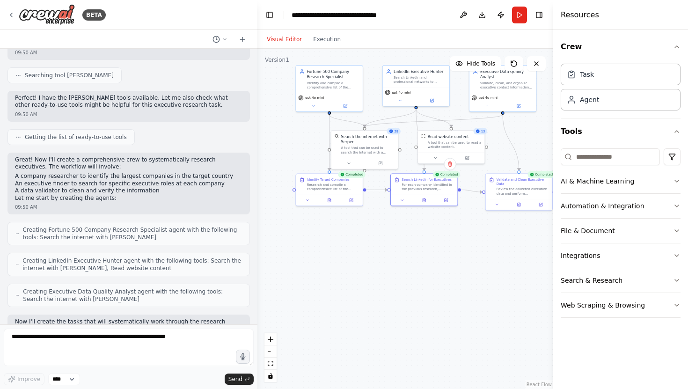
scroll to position [0, 0]
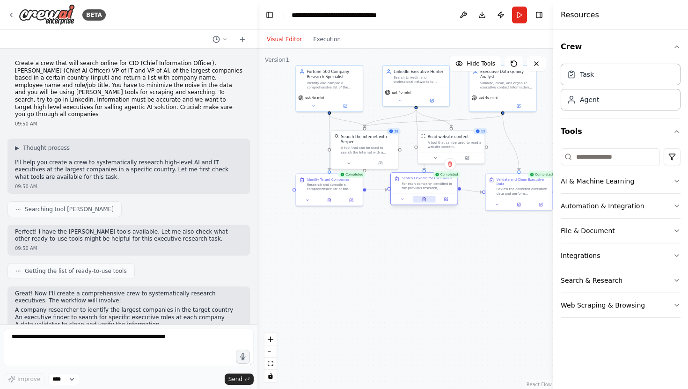
click at [424, 200] on icon at bounding box center [424, 200] width 1 height 0
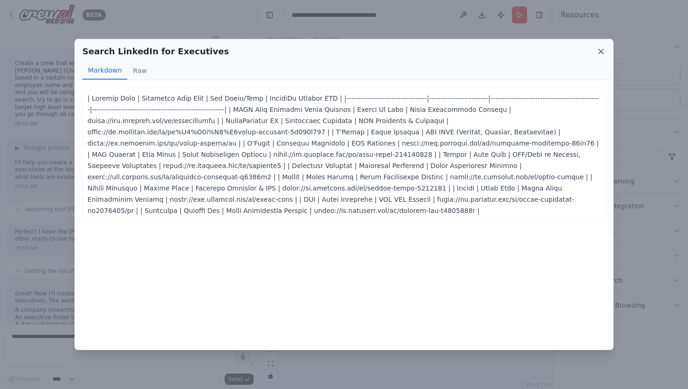
click at [597, 48] on icon at bounding box center [600, 51] width 9 height 9
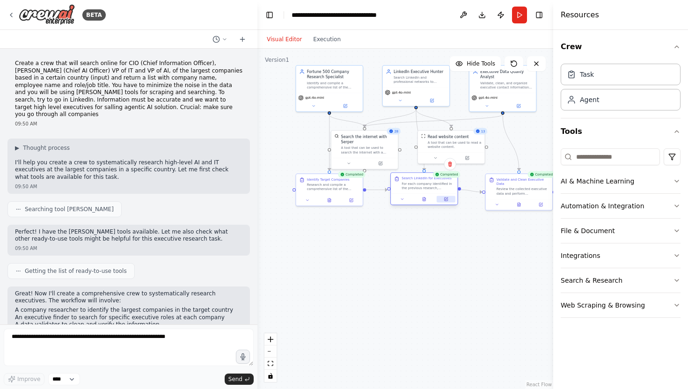
click at [446, 200] on icon at bounding box center [445, 199] width 3 height 3
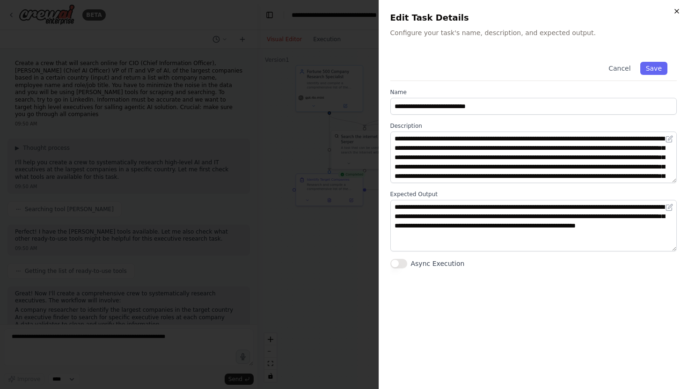
click at [677, 11] on icon "button" at bounding box center [677, 11] width 4 height 4
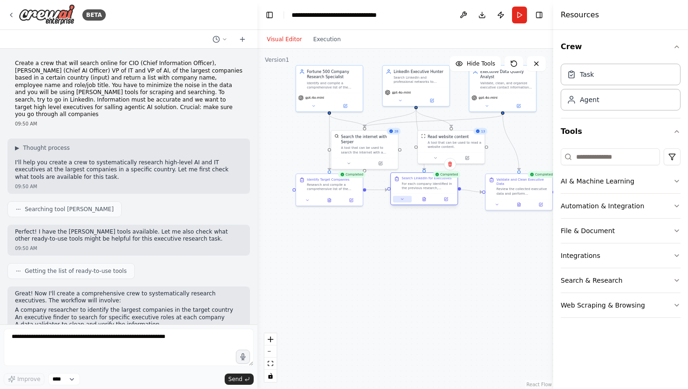
click at [401, 200] on button at bounding box center [402, 199] width 19 height 7
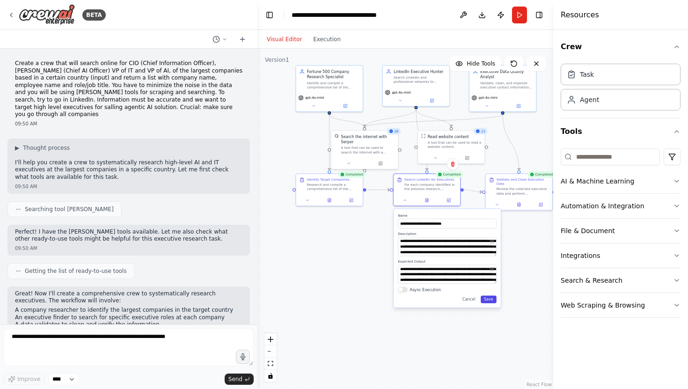
click at [489, 301] on button "Save" at bounding box center [489, 298] width 16 height 7
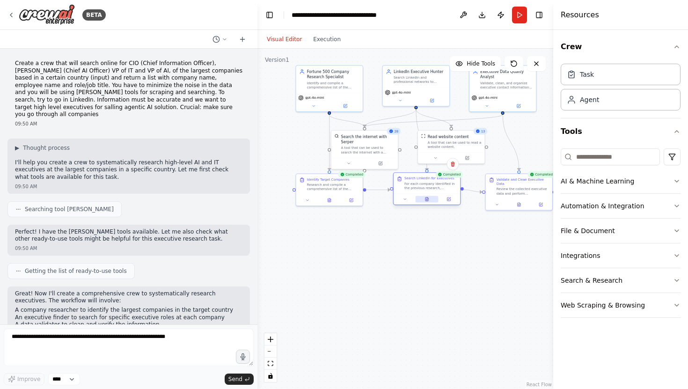
click at [427, 200] on icon at bounding box center [427, 200] width 3 height 4
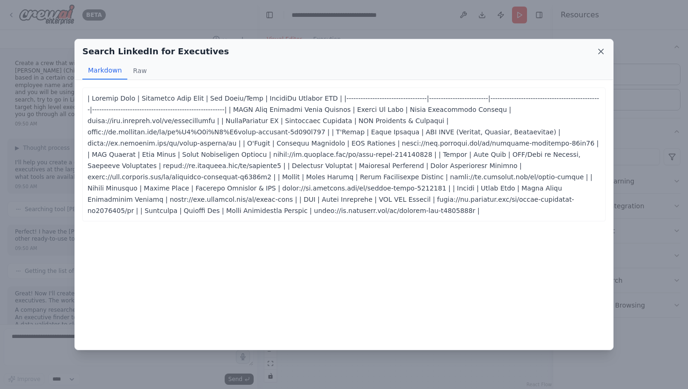
click at [600, 52] on icon at bounding box center [601, 51] width 5 height 5
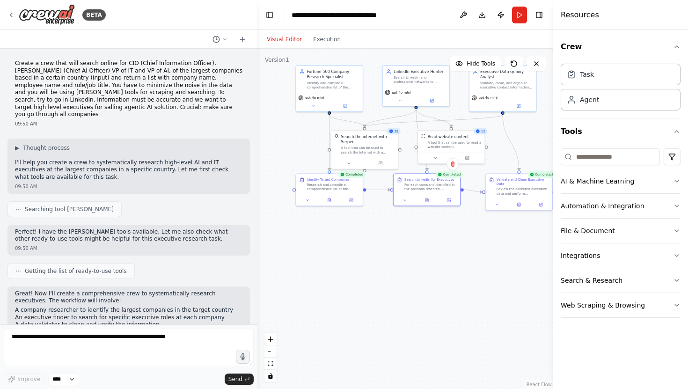
click at [117, 81] on p "Create a crew that will search online for CIO (Chief Information Officer), CAIO…" at bounding box center [129, 89] width 228 height 59
click at [427, 199] on icon at bounding box center [427, 199] width 1 height 0
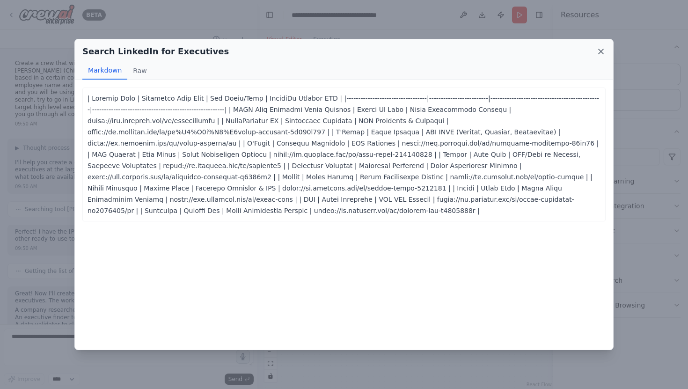
click at [600, 52] on icon at bounding box center [601, 51] width 5 height 5
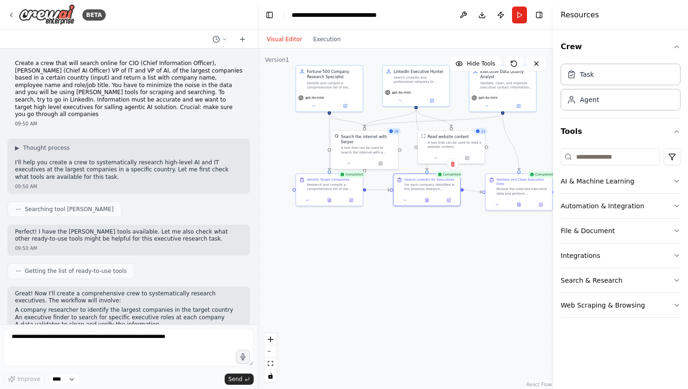
click at [191, 97] on p "Create a crew that will search online for CIO (Chief Information Officer), CAIO…" at bounding box center [129, 89] width 228 height 59
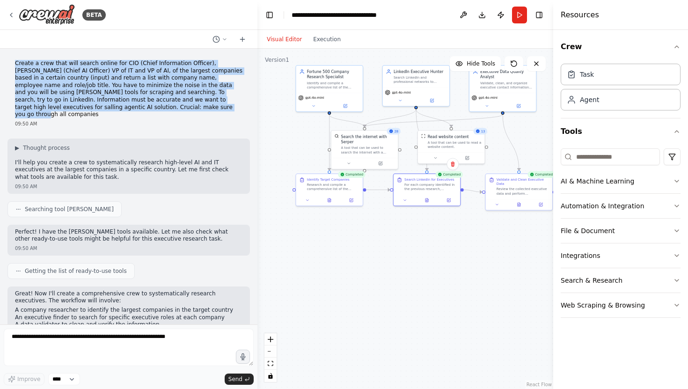
drag, startPoint x: 163, startPoint y: 106, endPoint x: 6, endPoint y: 37, distance: 171.5
click at [6, 37] on div "BETA Create a crew that will search online for CIO (Chief Information Officer),…" at bounding box center [129, 194] width 258 height 389
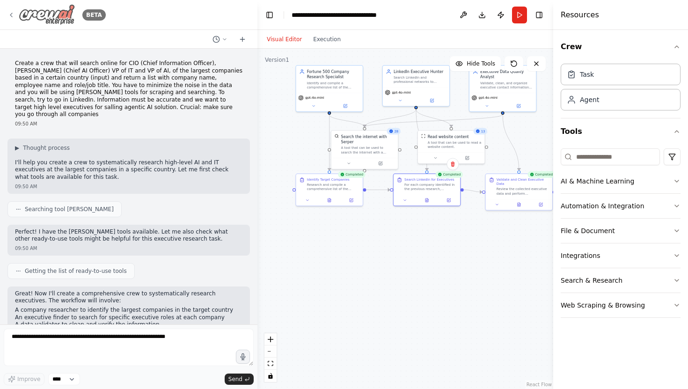
click at [16, 15] on div "BETA" at bounding box center [56, 14] width 98 height 21
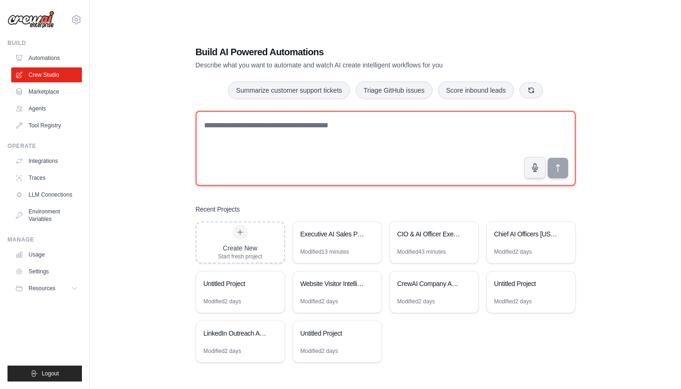
click at [241, 125] on textarea at bounding box center [386, 148] width 380 height 75
paste textarea "**********"
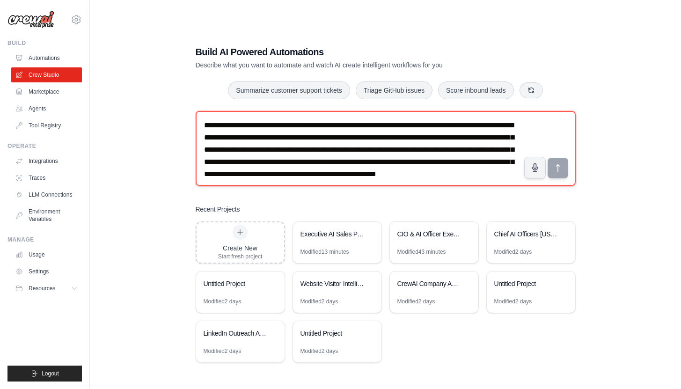
scroll to position [6, 0]
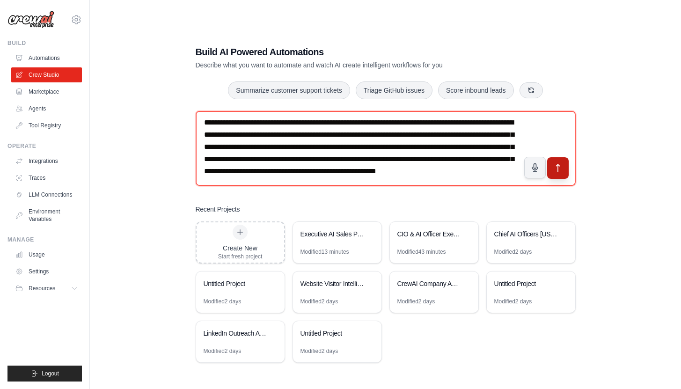
type textarea "**********"
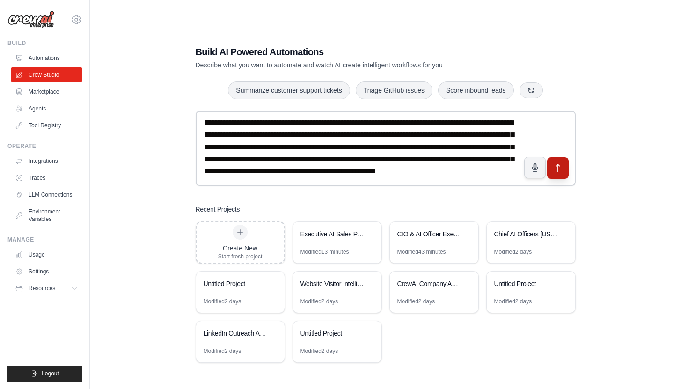
click at [560, 171] on icon "submit" at bounding box center [558, 168] width 10 height 10
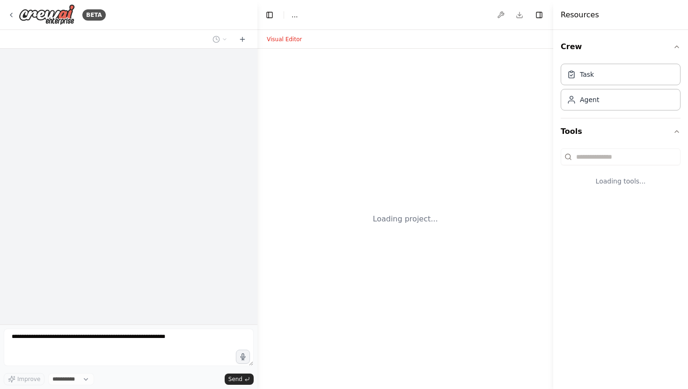
select select "****"
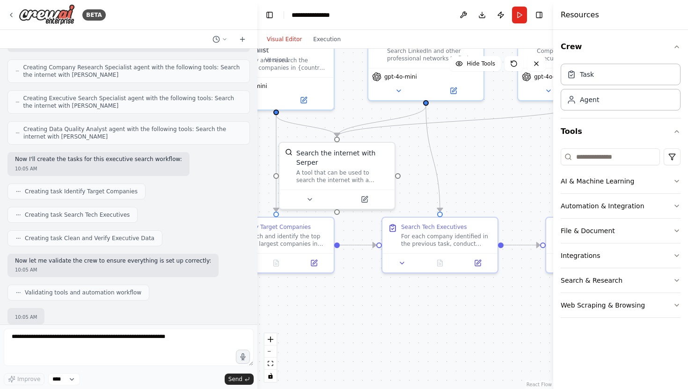
scroll to position [289, 0]
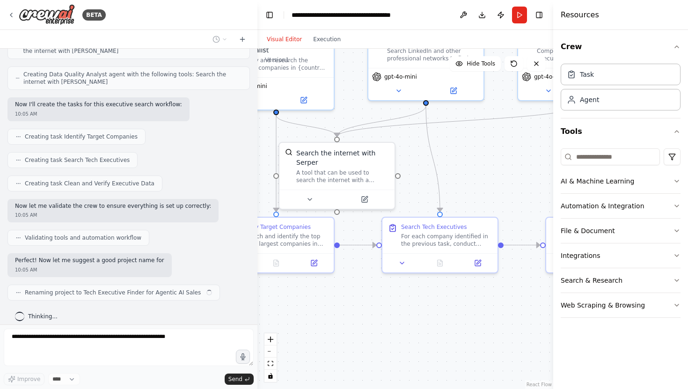
drag, startPoint x: 422, startPoint y: 356, endPoint x: 335, endPoint y: 290, distance: 108.9
click at [335, 290] on div ".deletable-edge-delete-btn { width: 20px; height: 20px; border: 0px solid #ffff…" at bounding box center [406, 219] width 296 height 340
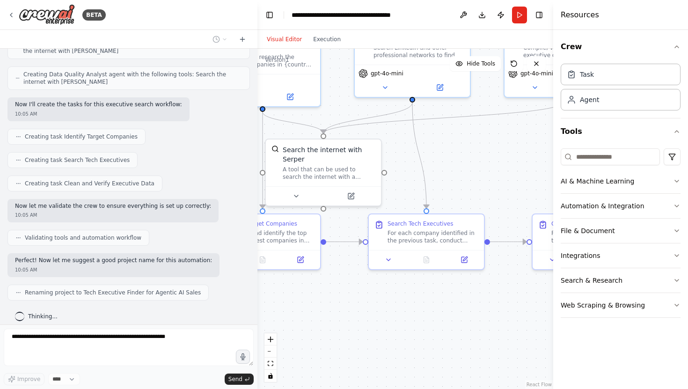
drag, startPoint x: 468, startPoint y: 313, endPoint x: 453, endPoint y: 310, distance: 15.3
click at [453, 310] on div ".deletable-edge-delete-btn { width: 20px; height: 20px; border: 0px solid #ffff…" at bounding box center [406, 219] width 296 height 340
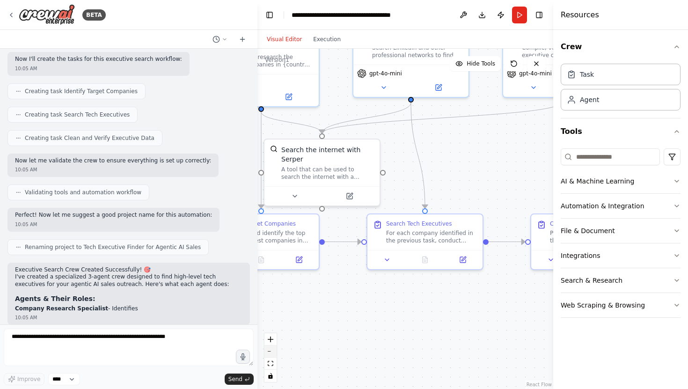
click at [269, 350] on button "zoom out" at bounding box center [271, 352] width 12 height 12
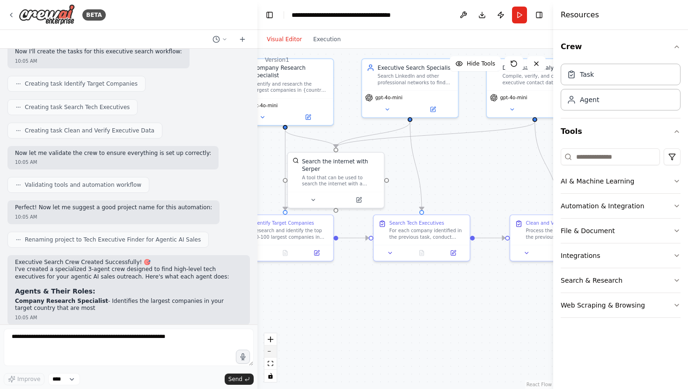
click at [269, 350] on button "zoom out" at bounding box center [271, 352] width 12 height 12
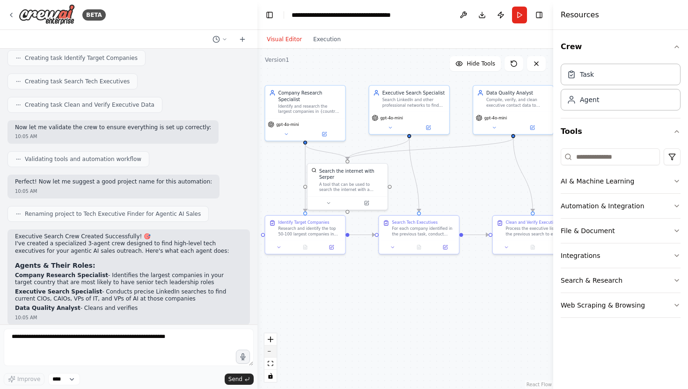
click at [269, 350] on button "zoom out" at bounding box center [271, 352] width 12 height 12
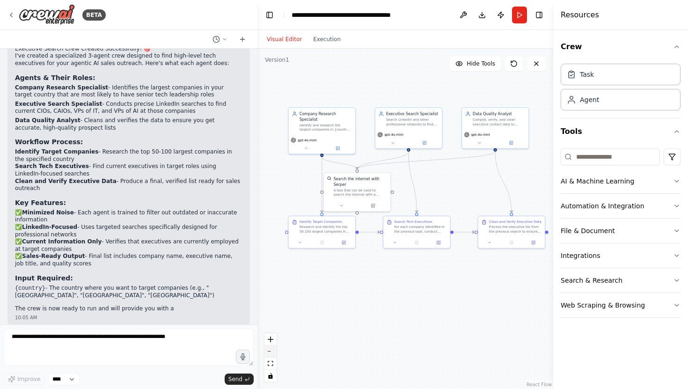
scroll to position [563, 0]
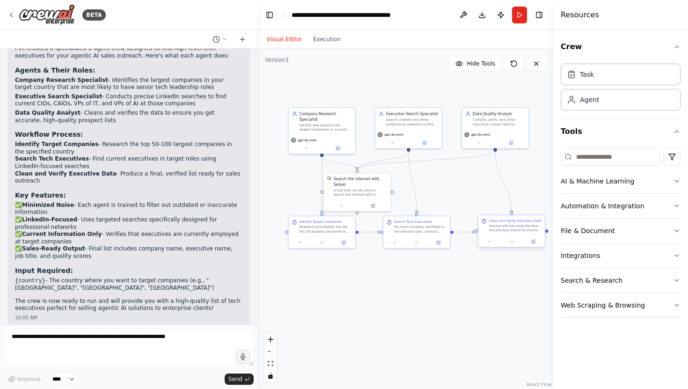
click at [487, 233] on div "Clean and Verify Executive Data Process the executive list from the previous se…" at bounding box center [512, 225] width 66 height 21
click at [535, 240] on icon at bounding box center [534, 241] width 2 height 2
click at [525, 267] on div ".deletable-edge-delete-btn { width: 20px; height: 20px; border: 0px solid #ffff…" at bounding box center [406, 219] width 296 height 340
click at [533, 243] on icon at bounding box center [533, 241] width 3 height 3
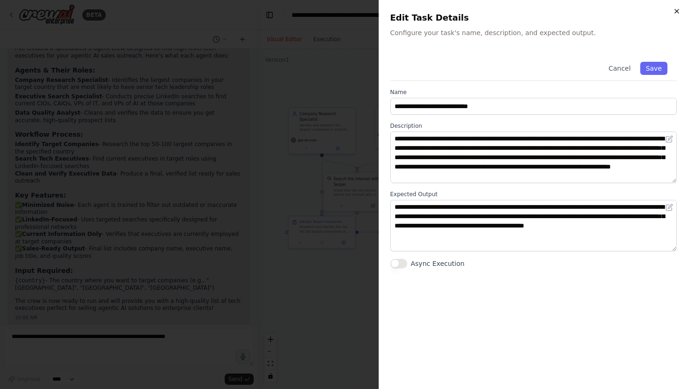
click at [677, 8] on icon "button" at bounding box center [676, 10] width 7 height 7
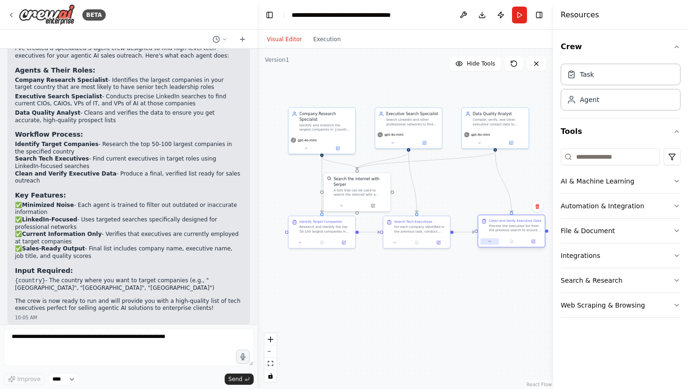
click at [490, 242] on icon at bounding box center [490, 241] width 4 height 4
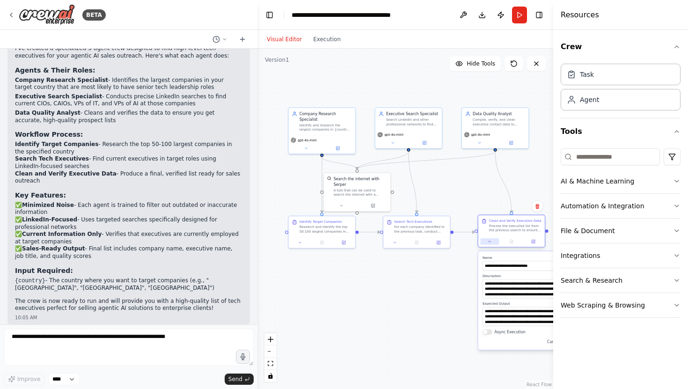
click at [490, 242] on icon at bounding box center [490, 241] width 4 height 4
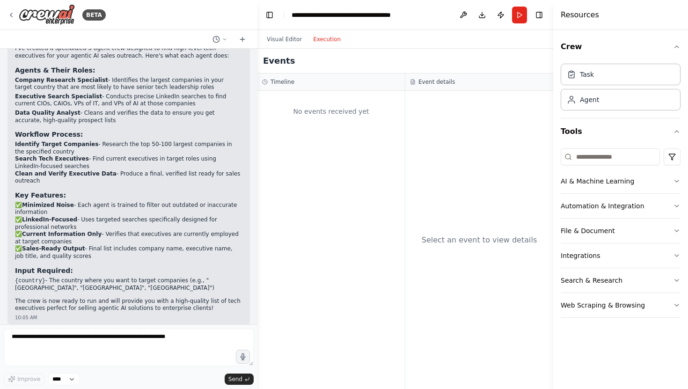
click at [311, 35] on button "Execution" at bounding box center [327, 39] width 39 height 11
click at [521, 15] on button "Run" at bounding box center [519, 15] width 15 height 17
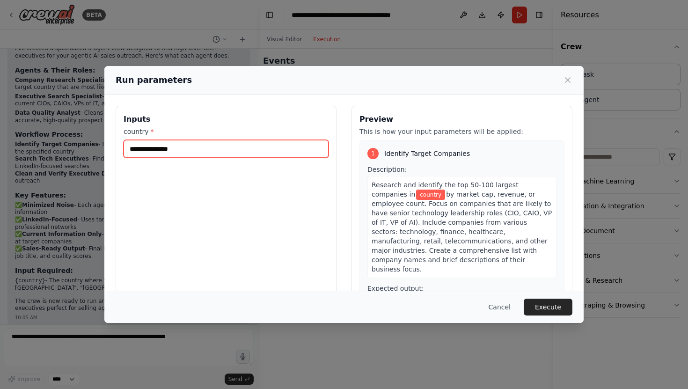
click at [176, 152] on input "country *" at bounding box center [226, 149] width 205 height 18
type input "*"
type input "********"
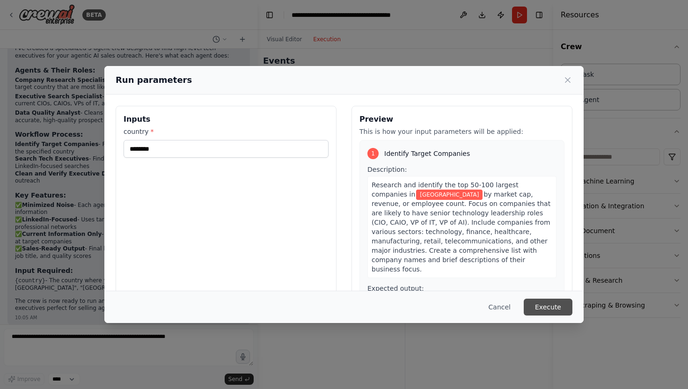
click at [548, 300] on button "Execute" at bounding box center [548, 307] width 49 height 17
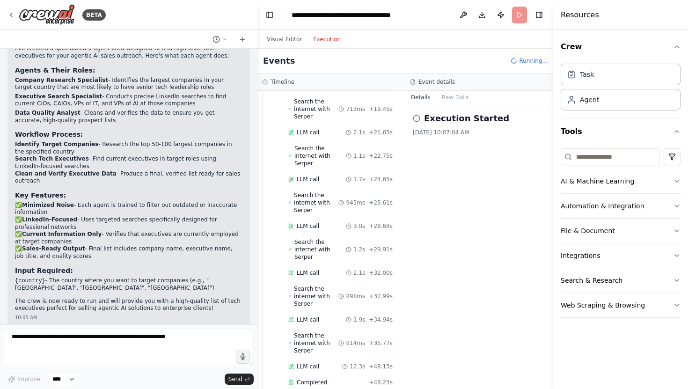
scroll to position [1858, 0]
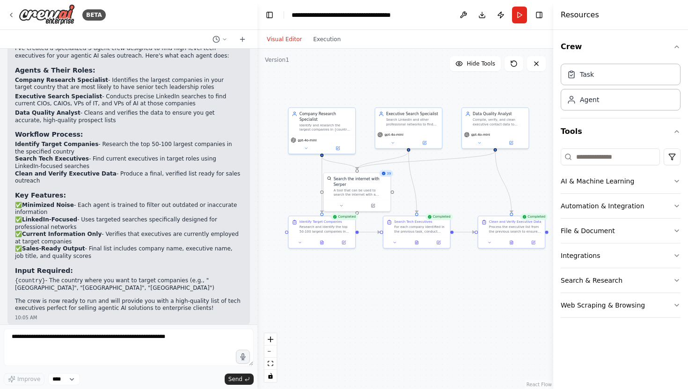
click at [276, 36] on button "Visual Editor" at bounding box center [284, 39] width 46 height 11
click at [415, 241] on icon at bounding box center [417, 241] width 4 height 4
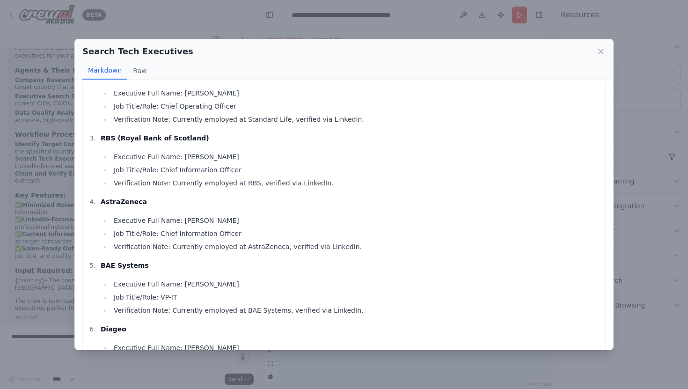
scroll to position [0, 0]
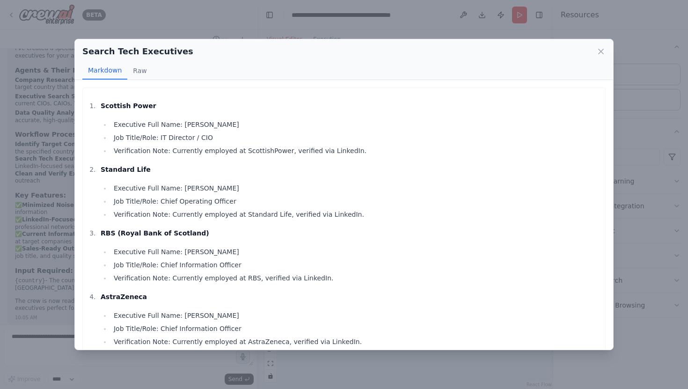
click at [404, 33] on div "Search Tech Executives Markdown Raw Scottish Power Executive Full Name: Douglas…" at bounding box center [344, 194] width 688 height 389
